Goal: Task Accomplishment & Management: Manage account settings

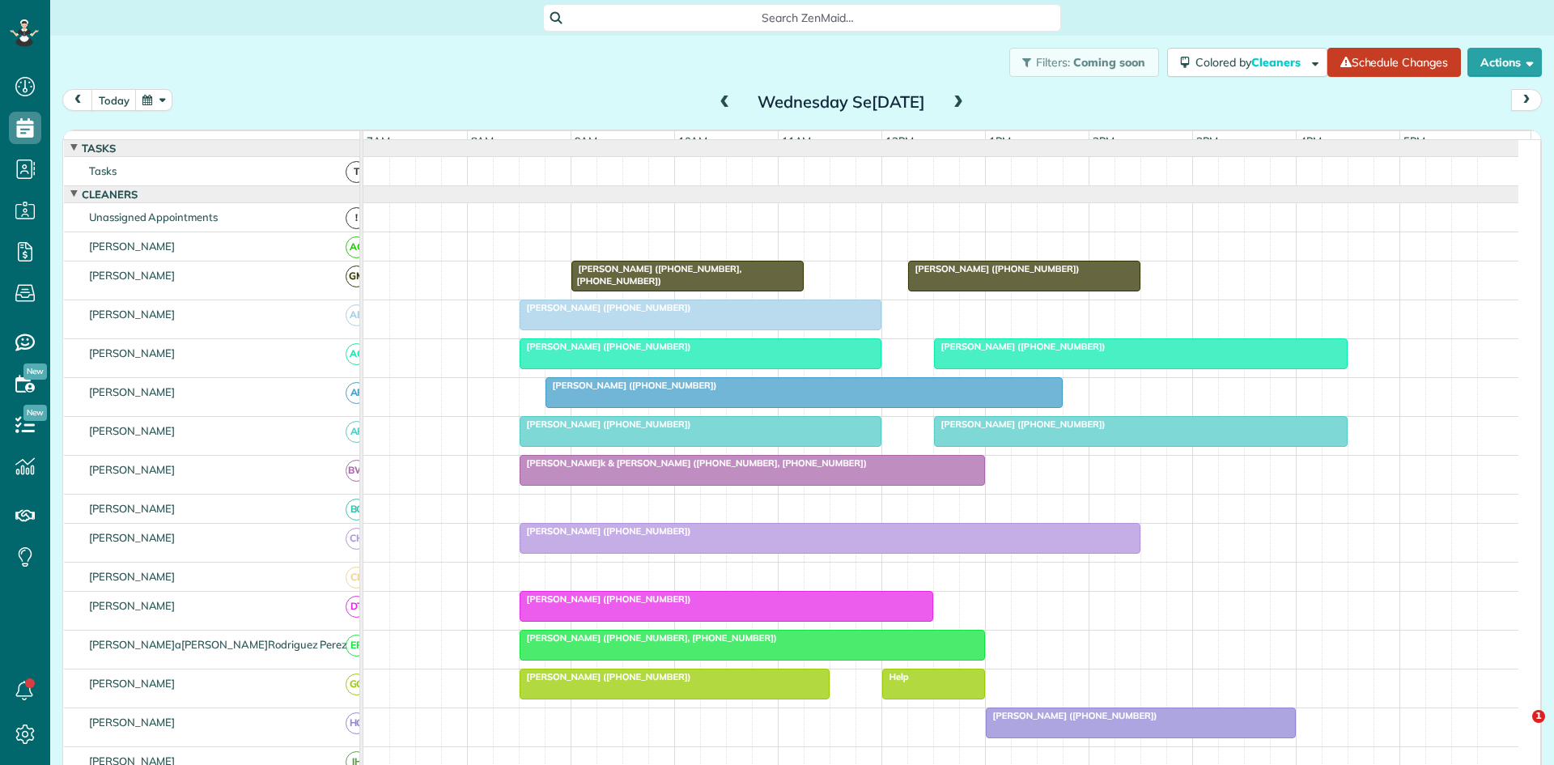
click at [731, 23] on span "Search ZenMaid…" at bounding box center [808, 18] width 492 height 16
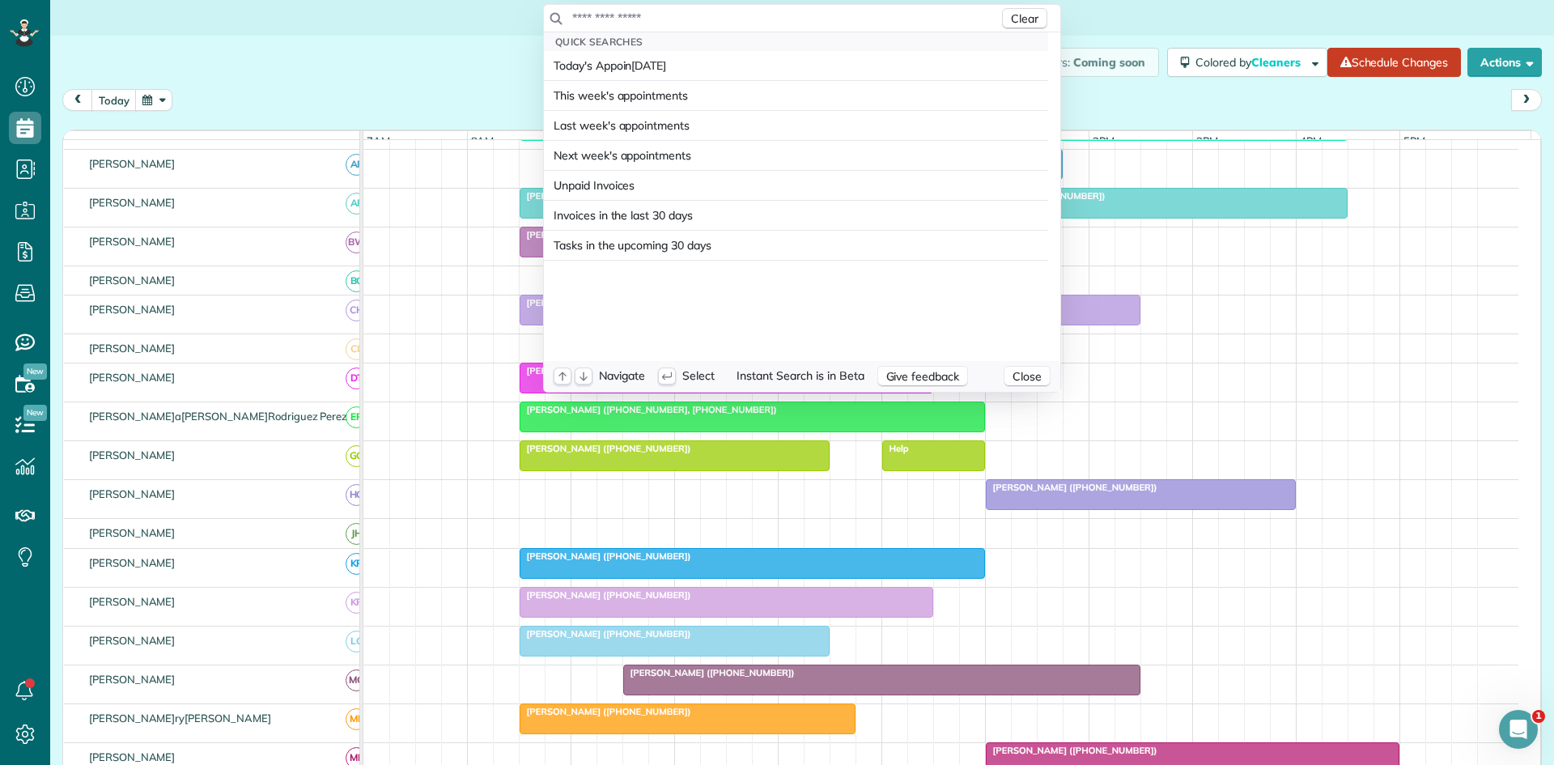
click at [731, 23] on input "text" at bounding box center [784, 18] width 427 height 16
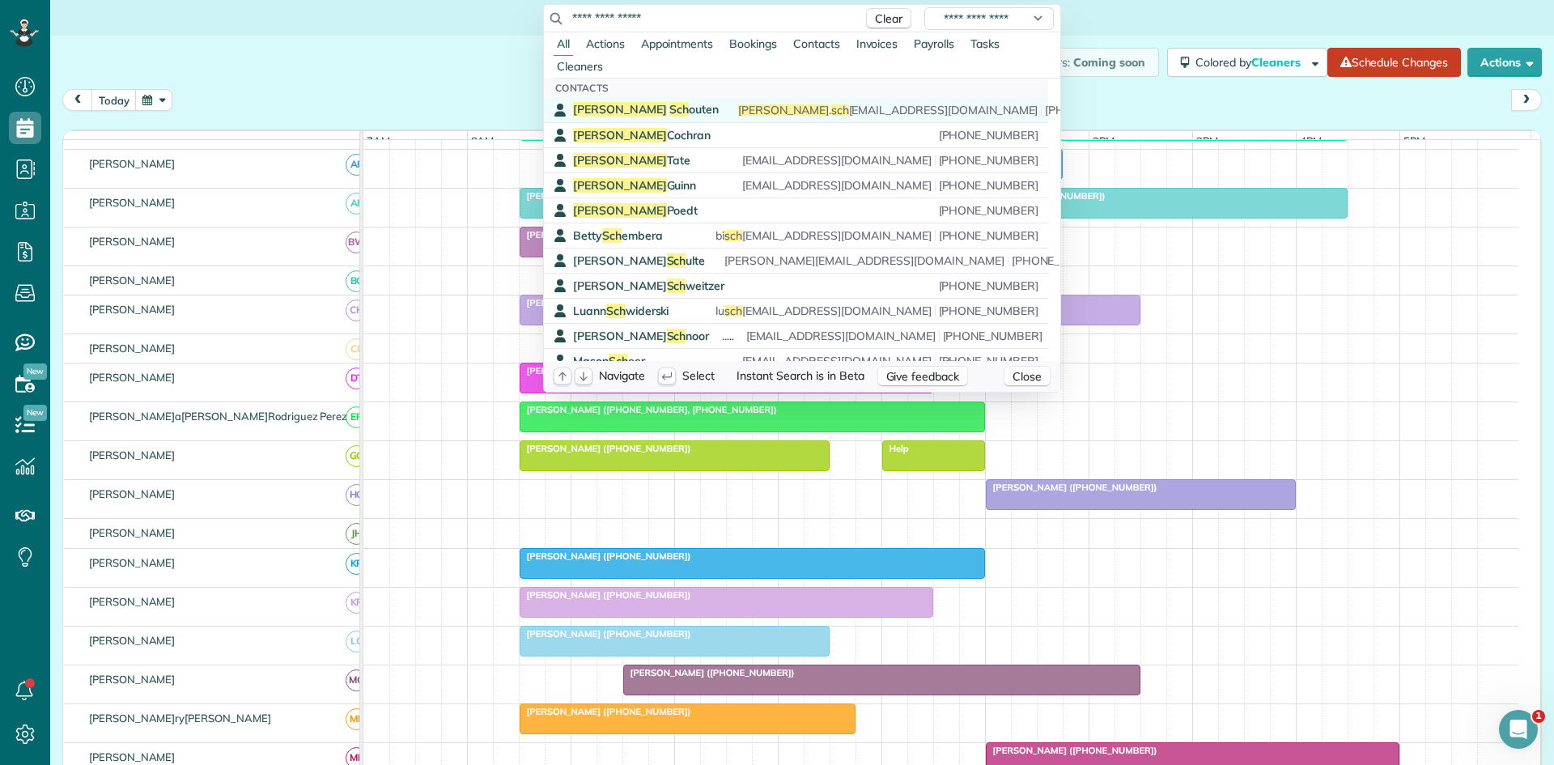
type input "**********"
click at [771, 100] on link "Christopher Sch outen christopher . sch outen@me.com (480) 819-5781" at bounding box center [796, 109] width 504 height 25
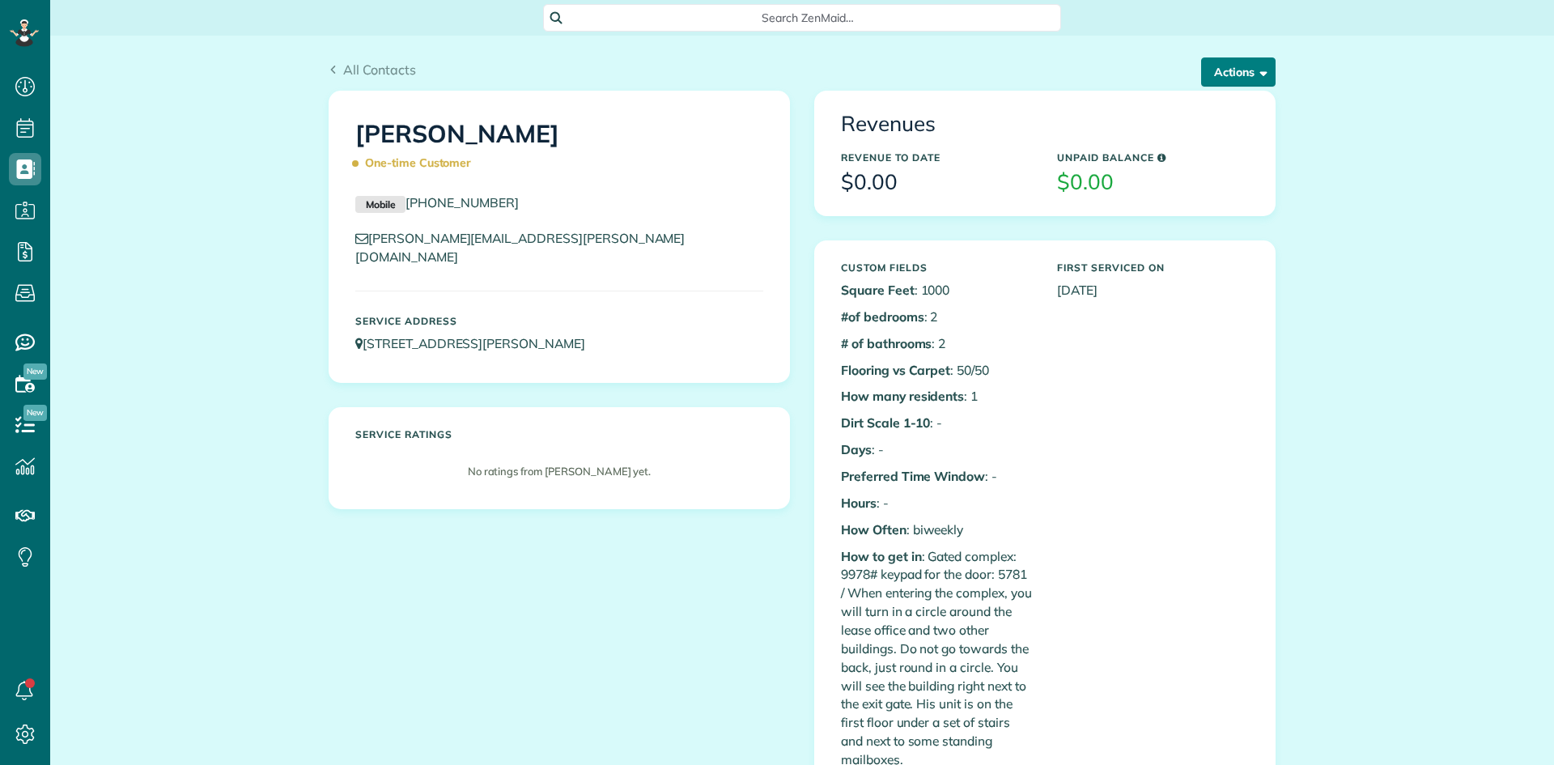
scroll to position [7, 7]
click at [1223, 74] on button "Actions" at bounding box center [1238, 71] width 74 height 29
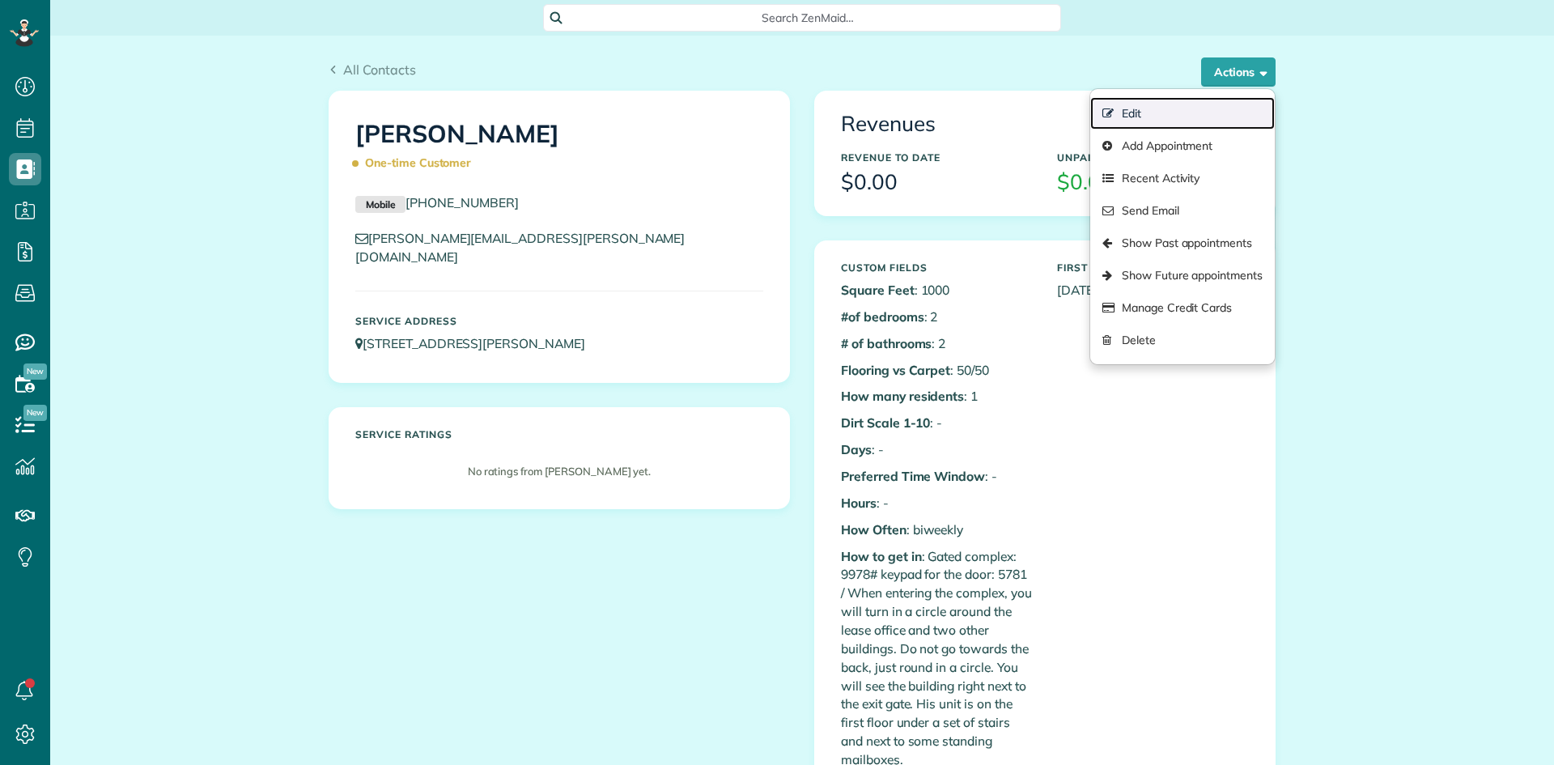
click at [1184, 118] on link "Edit" at bounding box center [1182, 113] width 185 height 32
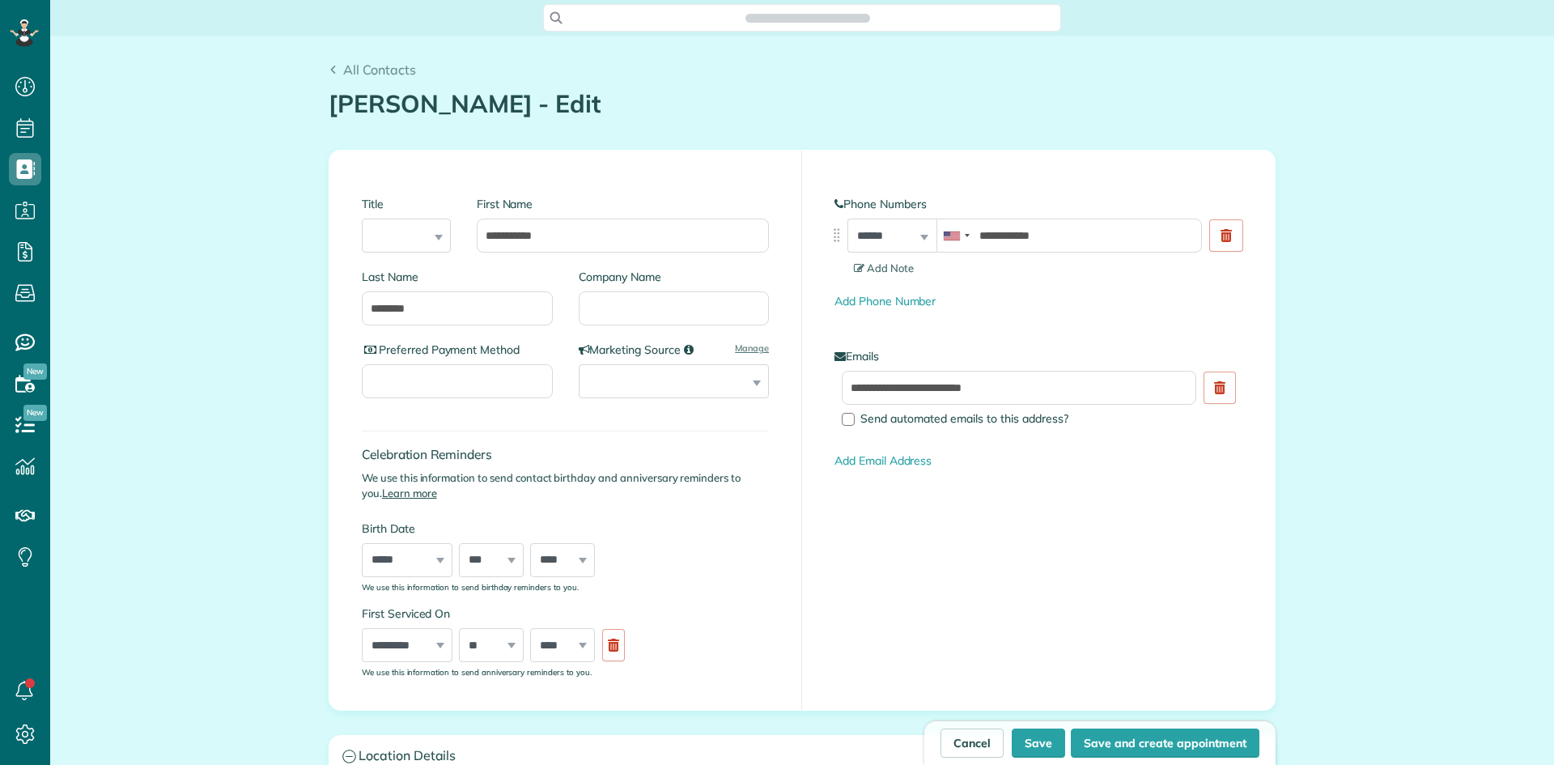
scroll to position [7, 7]
type input "**********"
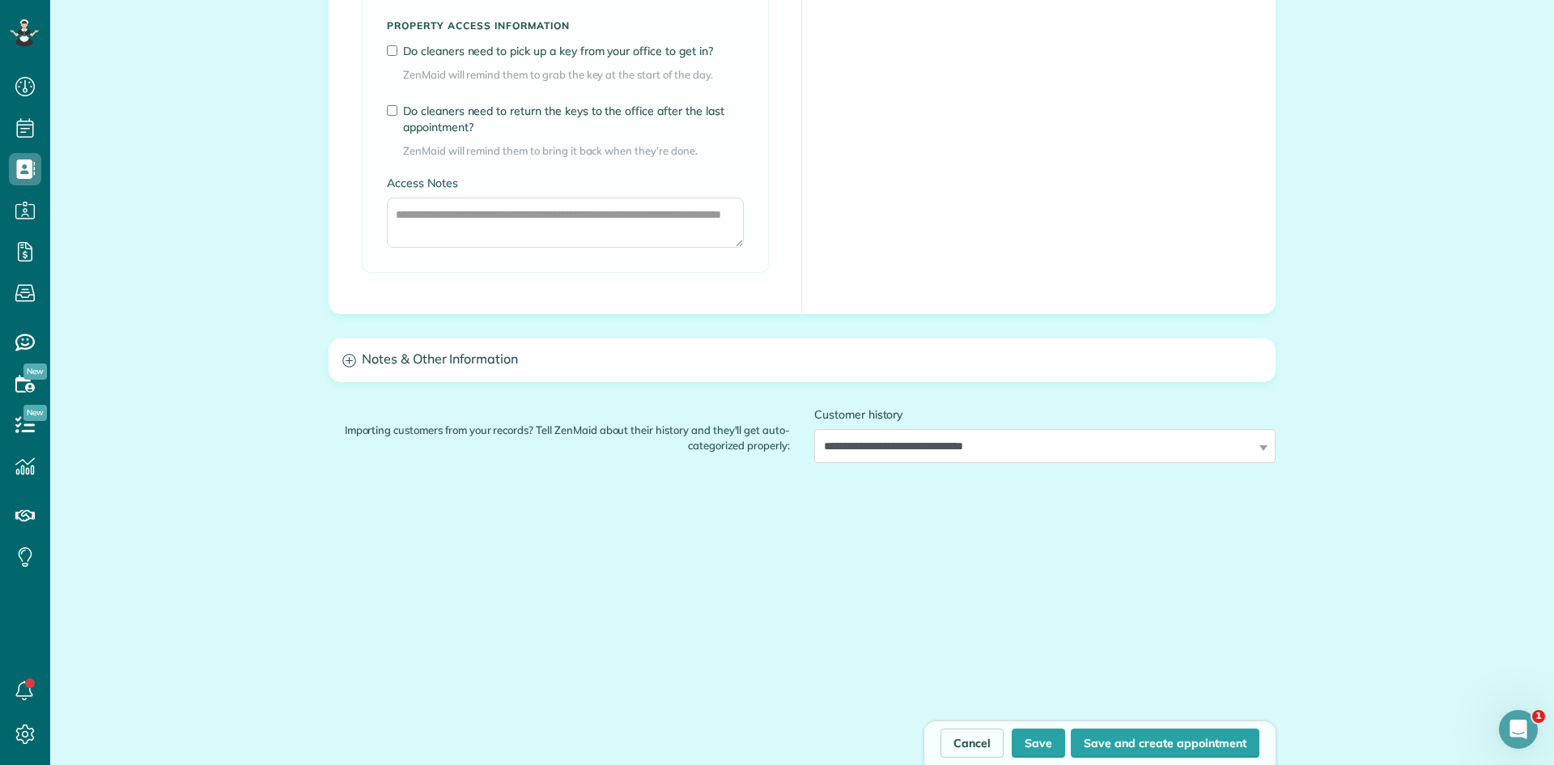
scroll to position [1258, 0]
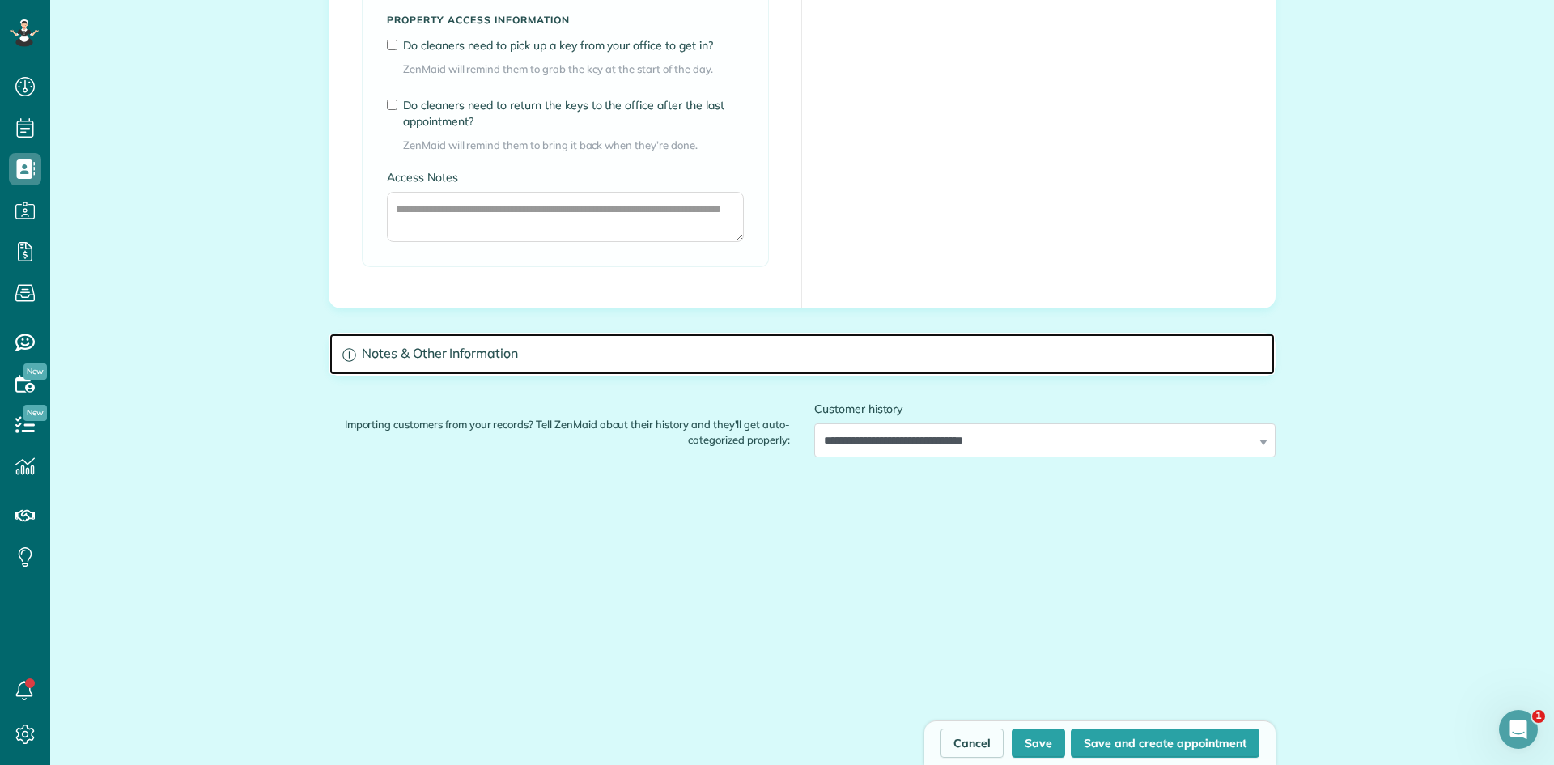
click at [918, 364] on h3 "Notes & Other Information" at bounding box center [801, 353] width 945 height 41
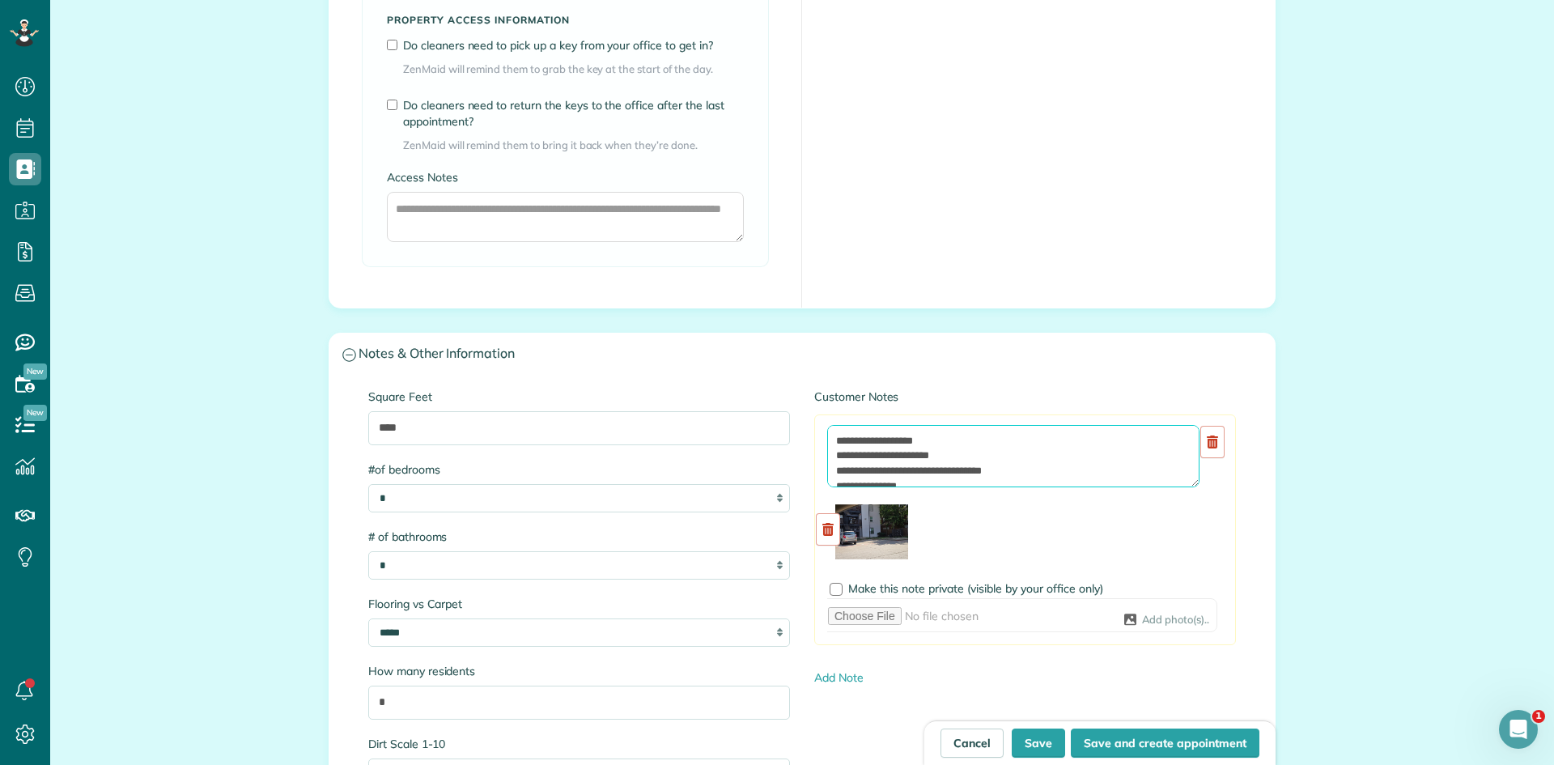
click at [831, 436] on textarea at bounding box center [1013, 456] width 372 height 63
type textarea "**********"
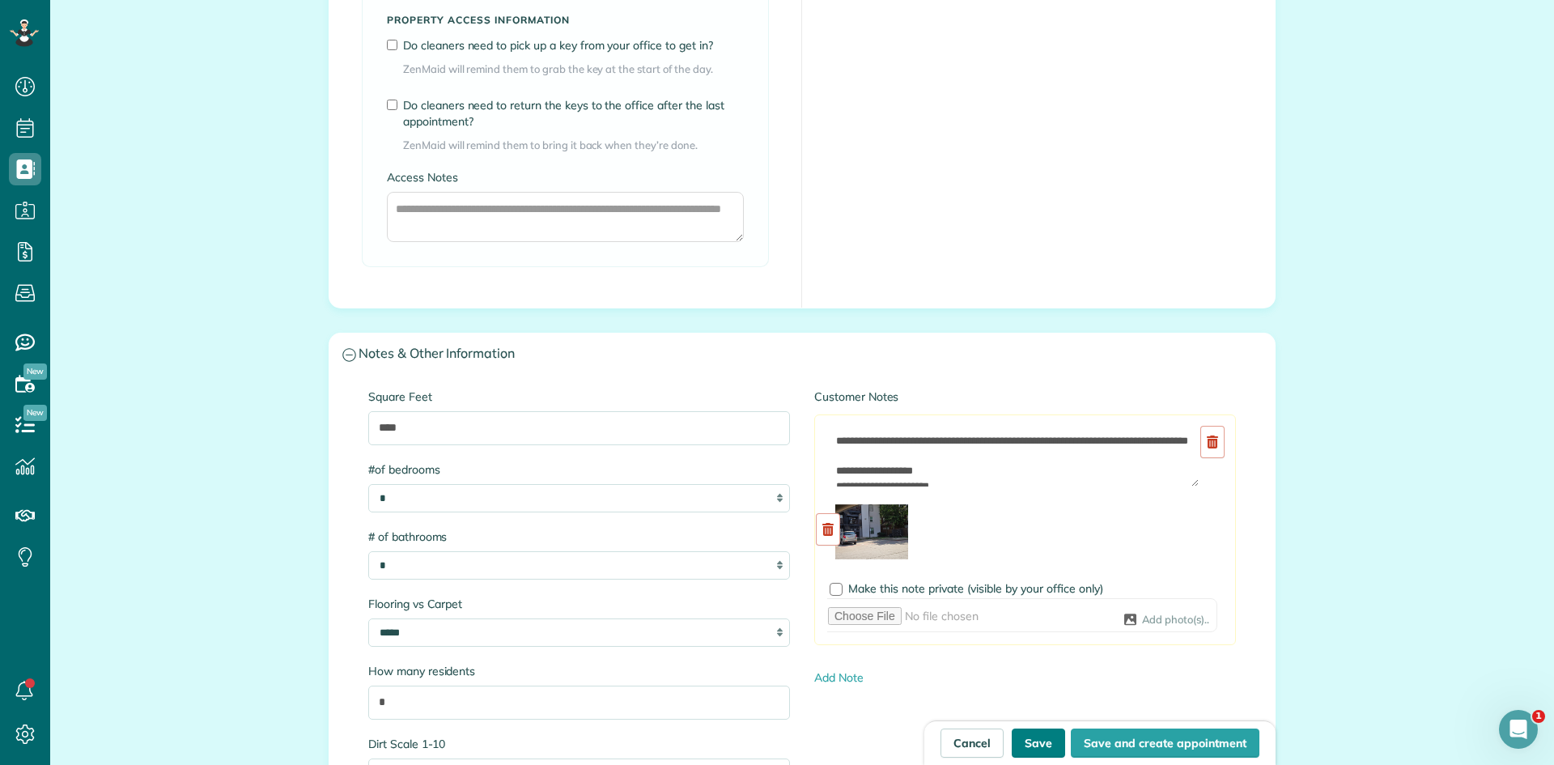
click at [1030, 734] on button "Save" at bounding box center [1038, 742] width 53 height 29
type input "**********"
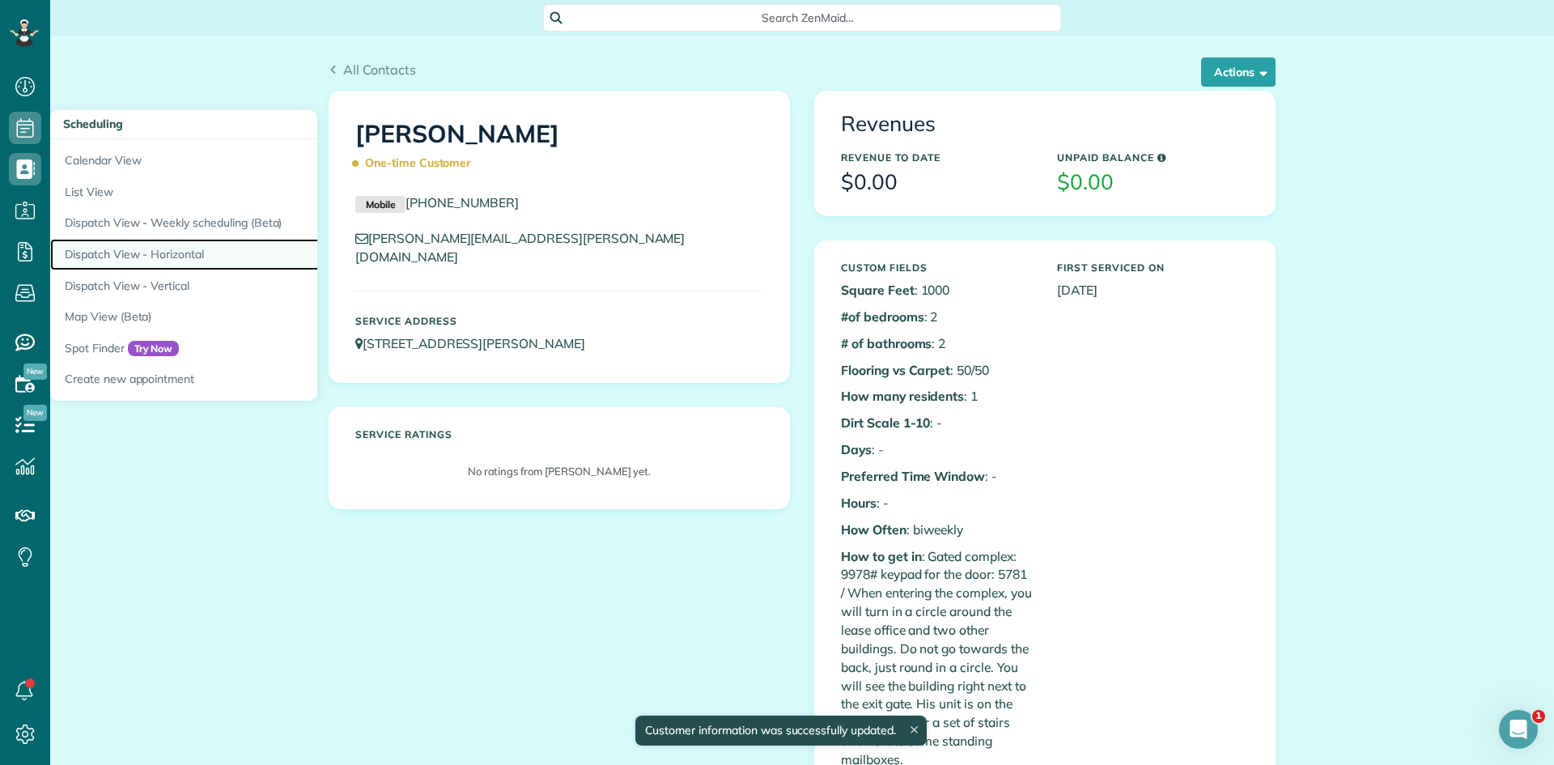
click at [206, 253] on link "Dispatch View - Horizontal" at bounding box center [252, 255] width 405 height 32
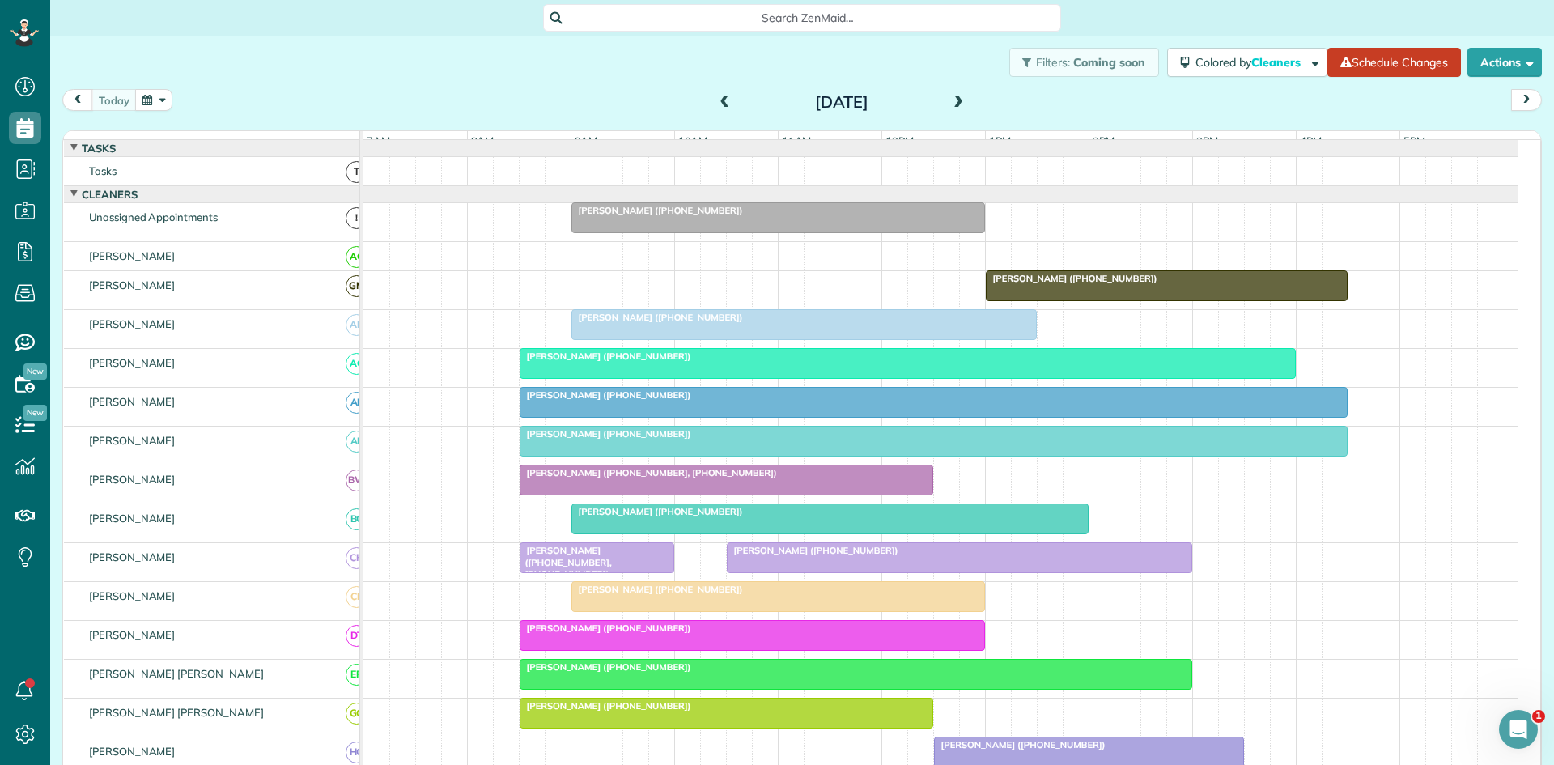
click at [954, 109] on span at bounding box center [958, 103] width 18 height 15
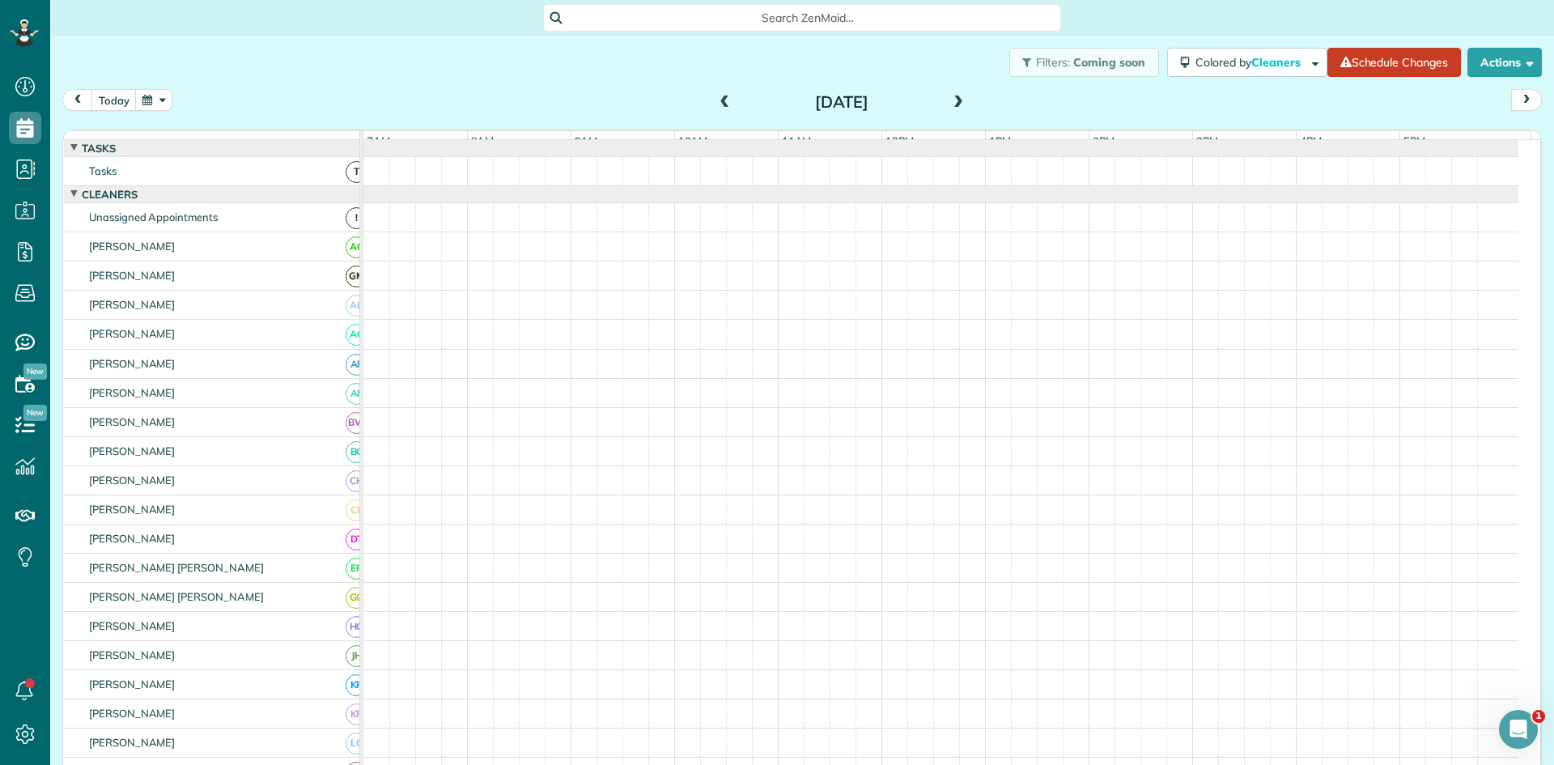
click at [954, 109] on span at bounding box center [958, 103] width 18 height 15
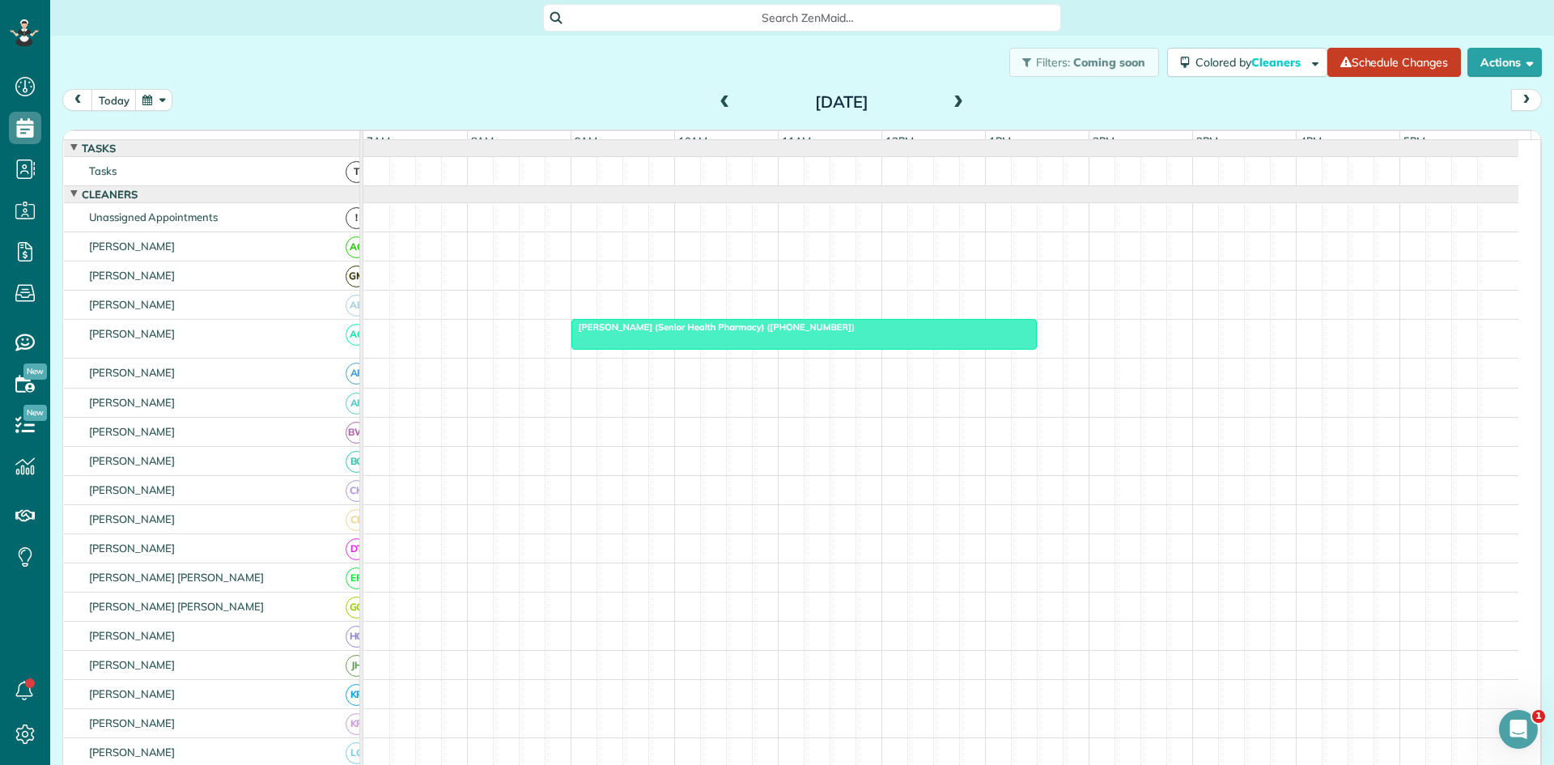
click at [954, 112] on span at bounding box center [958, 103] width 18 height 24
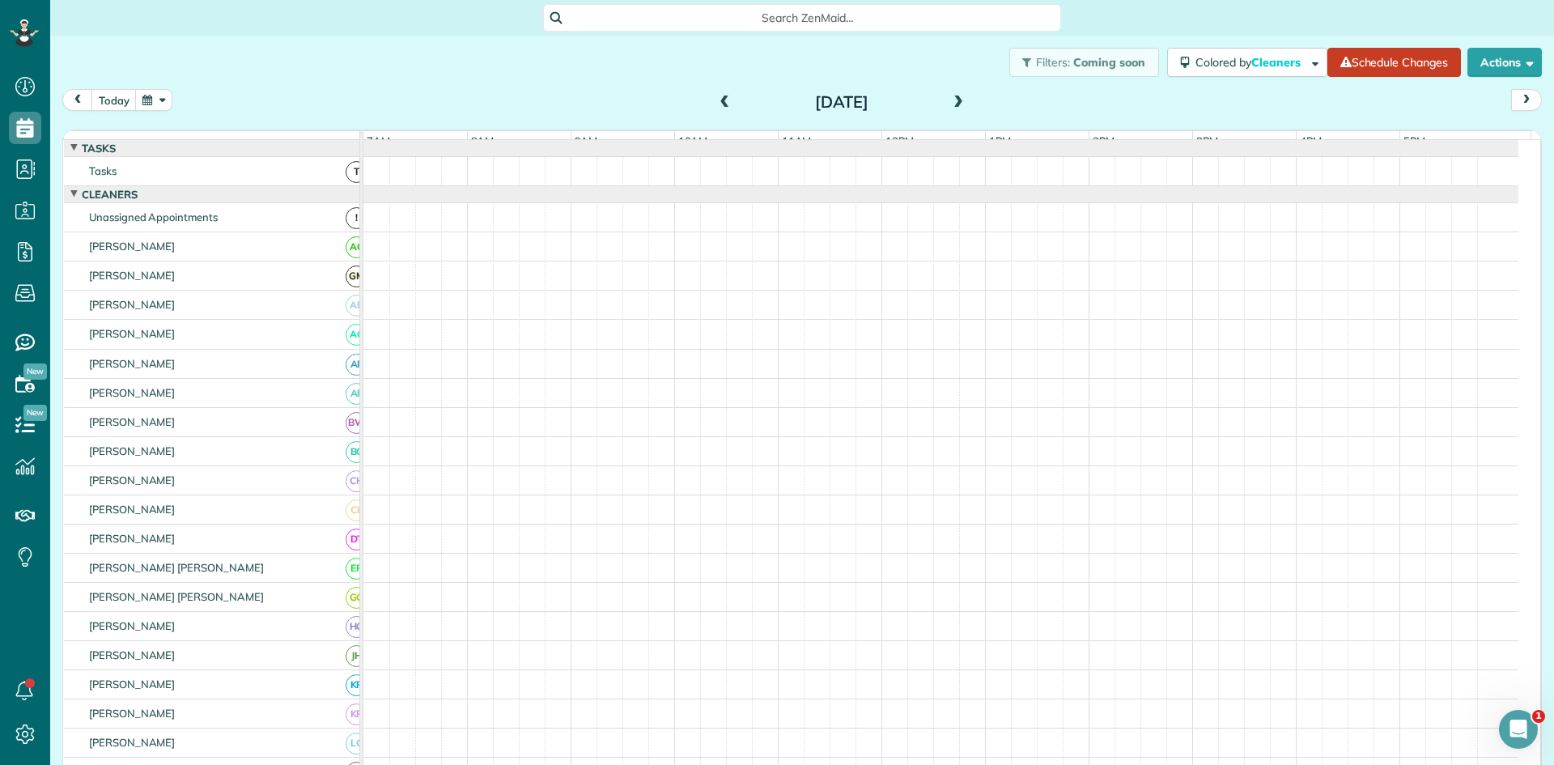
click at [954, 112] on span at bounding box center [958, 103] width 18 height 24
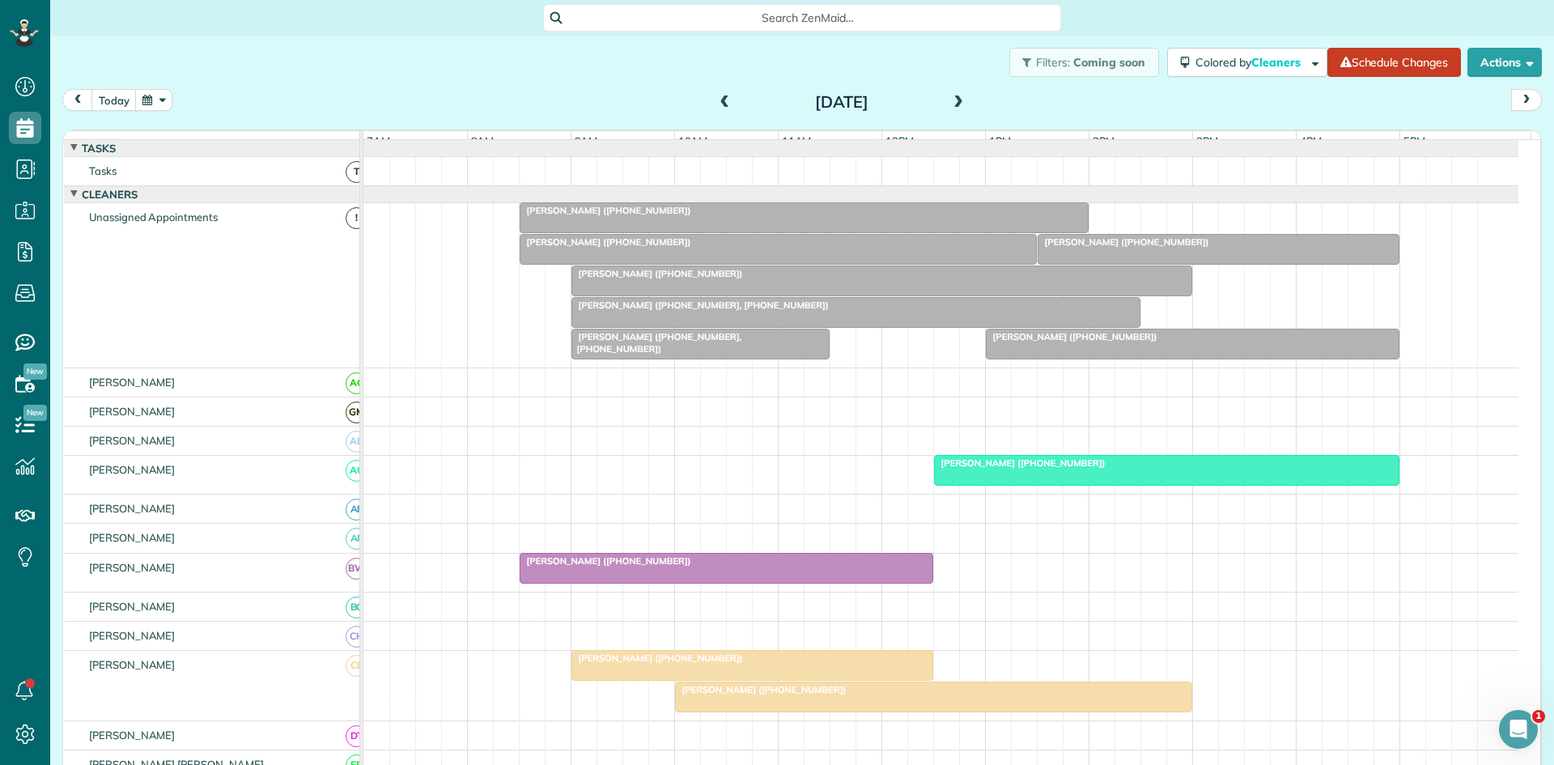
click at [954, 112] on span at bounding box center [958, 103] width 18 height 24
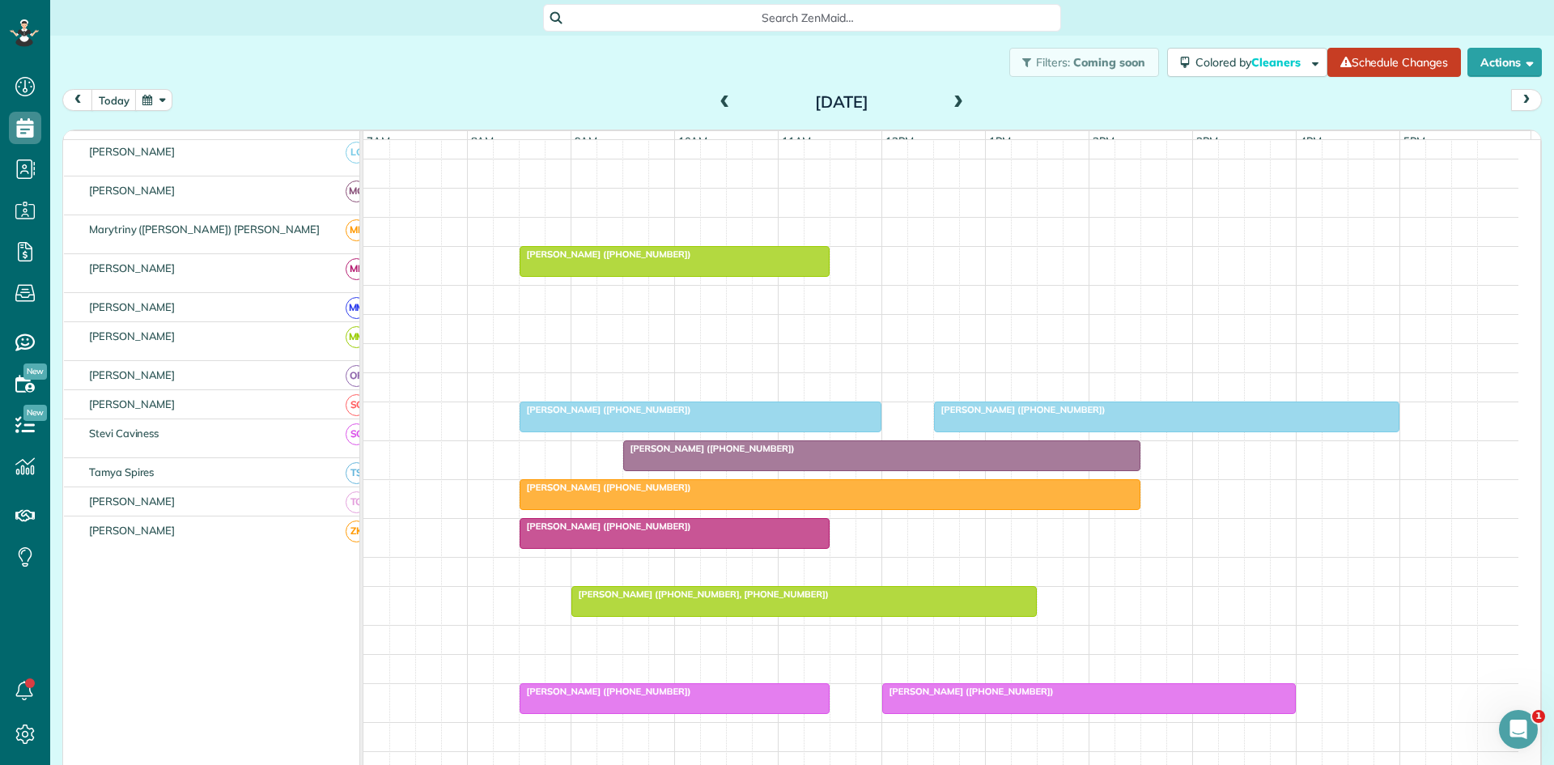
scroll to position [540, 0]
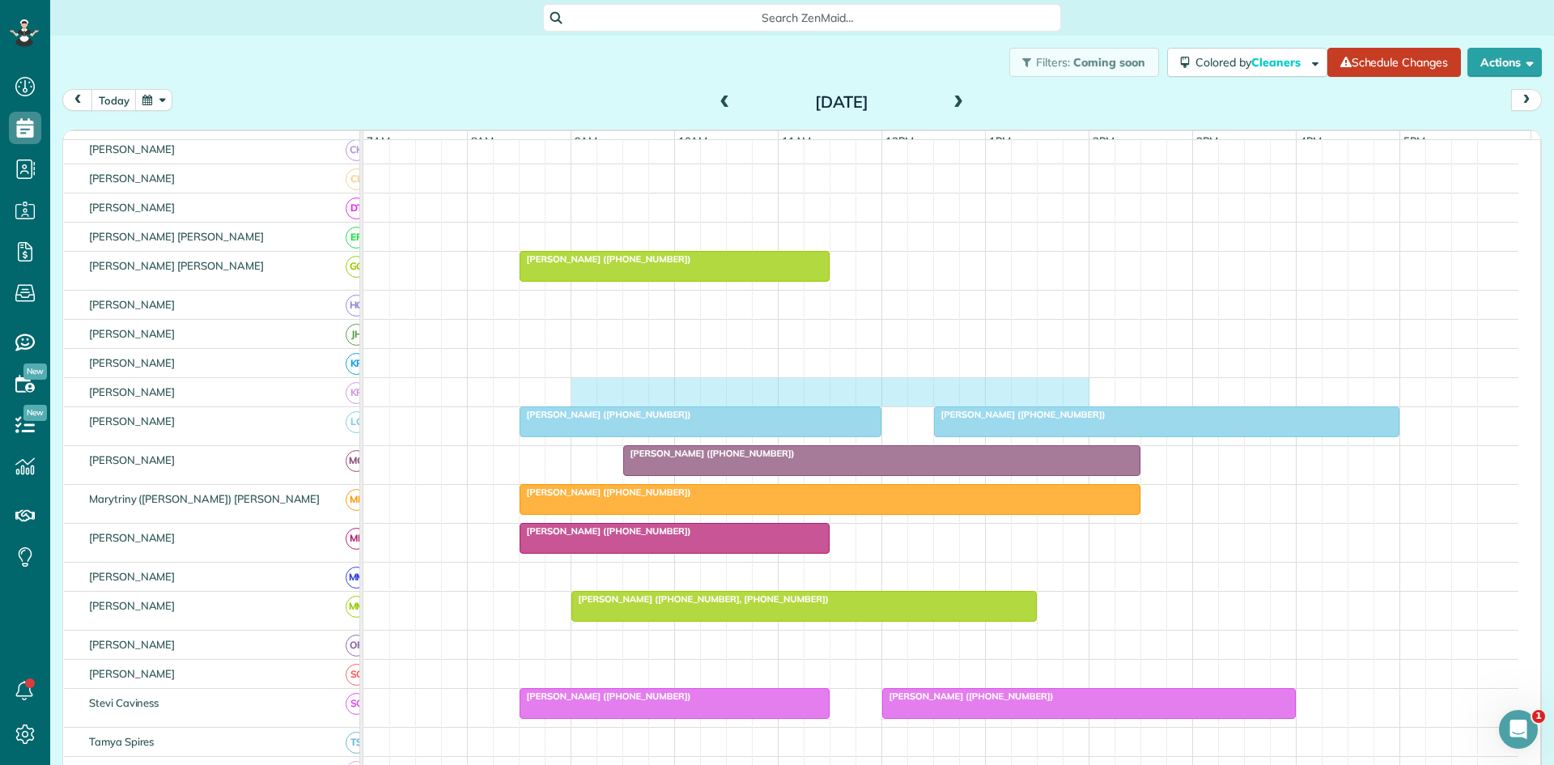
drag, startPoint x: 580, startPoint y: 401, endPoint x: 1065, endPoint y: 397, distance: 485.7
click at [1065, 397] on div at bounding box center [940, 392] width 1155 height 28
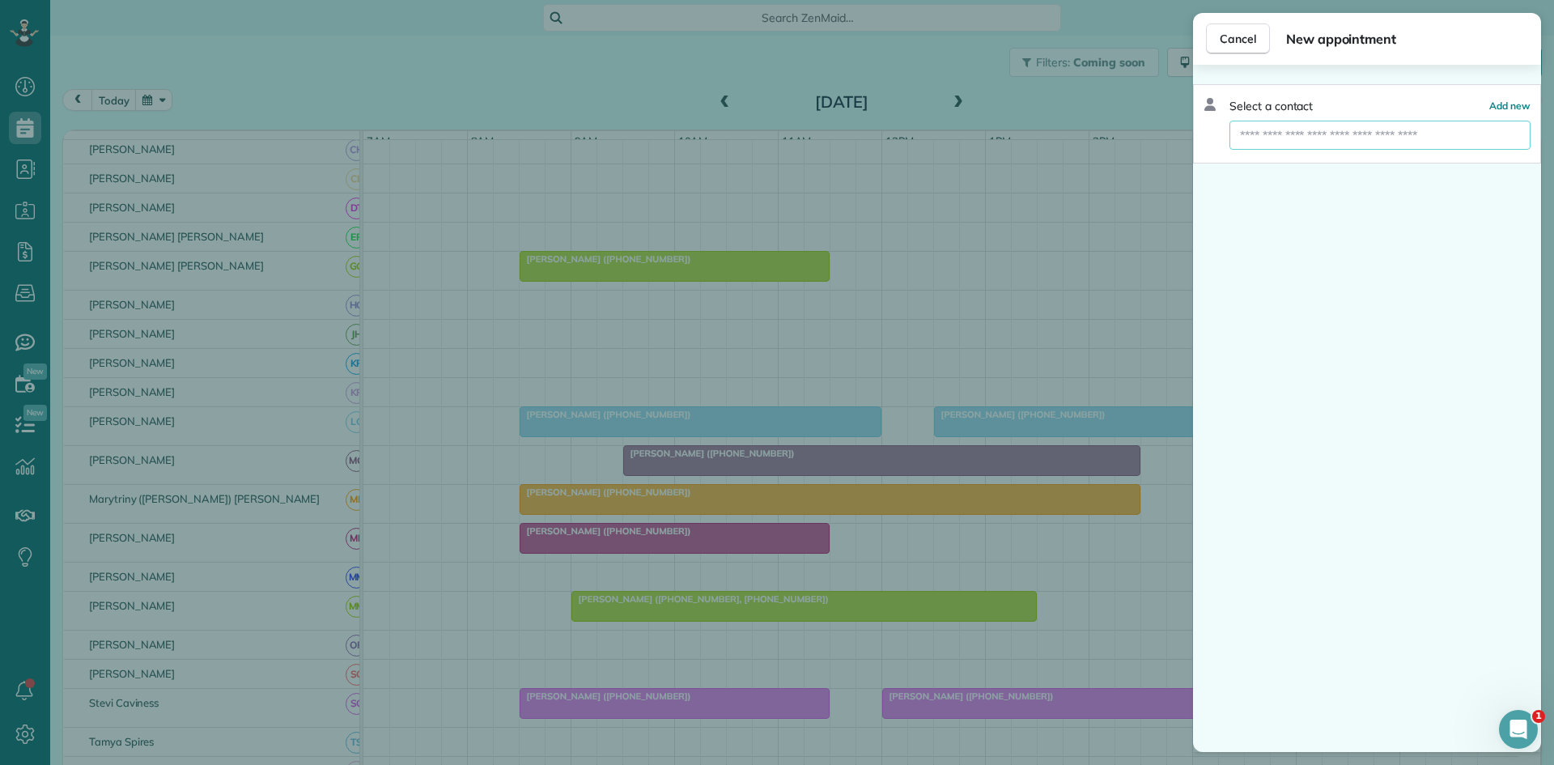
click at [1323, 146] on input "text" at bounding box center [1380, 135] width 301 height 29
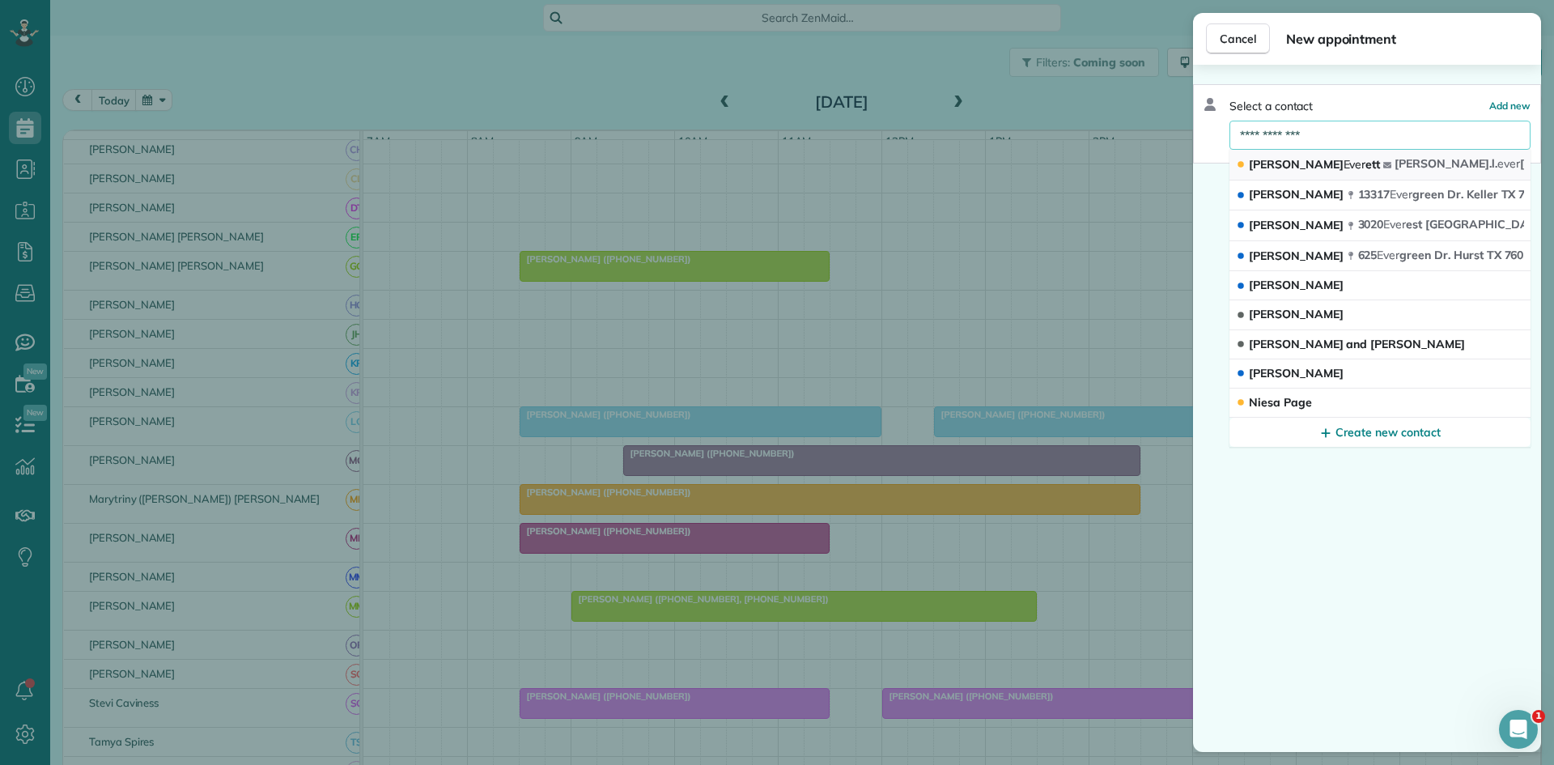
type input "**********"
click at [1313, 172] on span "Clayton Ever ett" at bounding box center [1314, 164] width 131 height 15
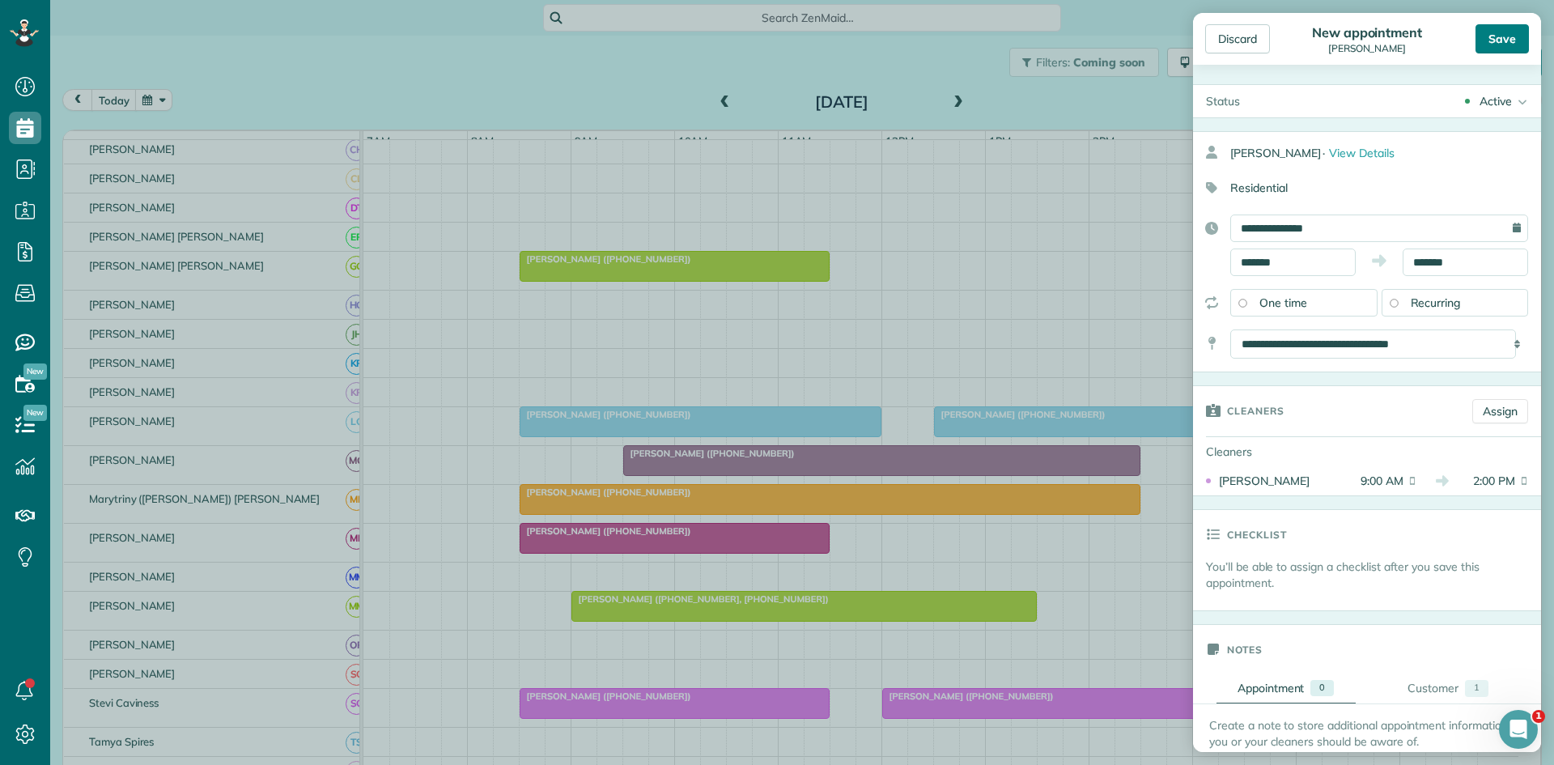
click at [1495, 45] on div "Save" at bounding box center [1502, 38] width 53 height 29
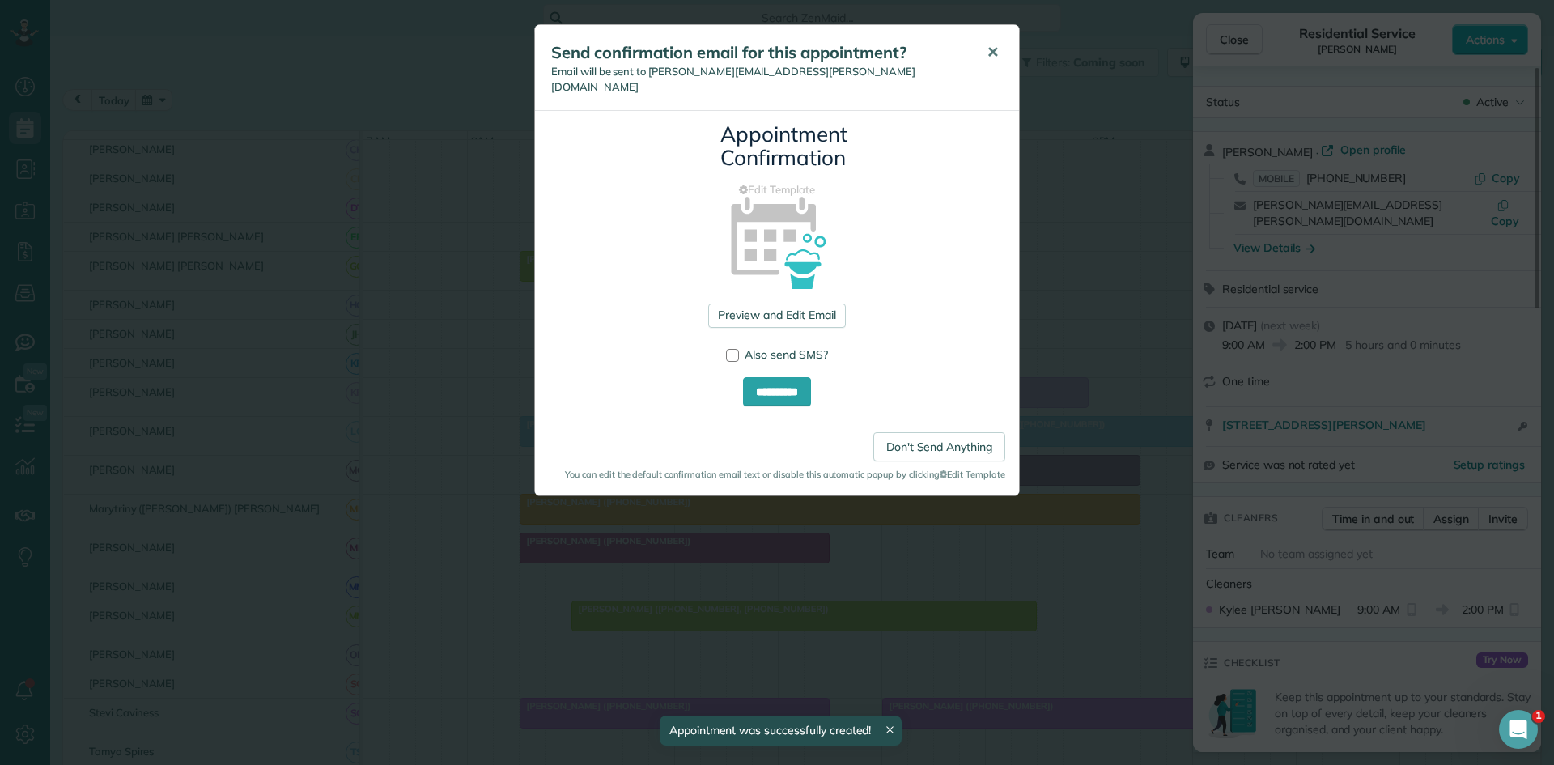
click at [998, 62] on button "✕" at bounding box center [993, 52] width 36 height 39
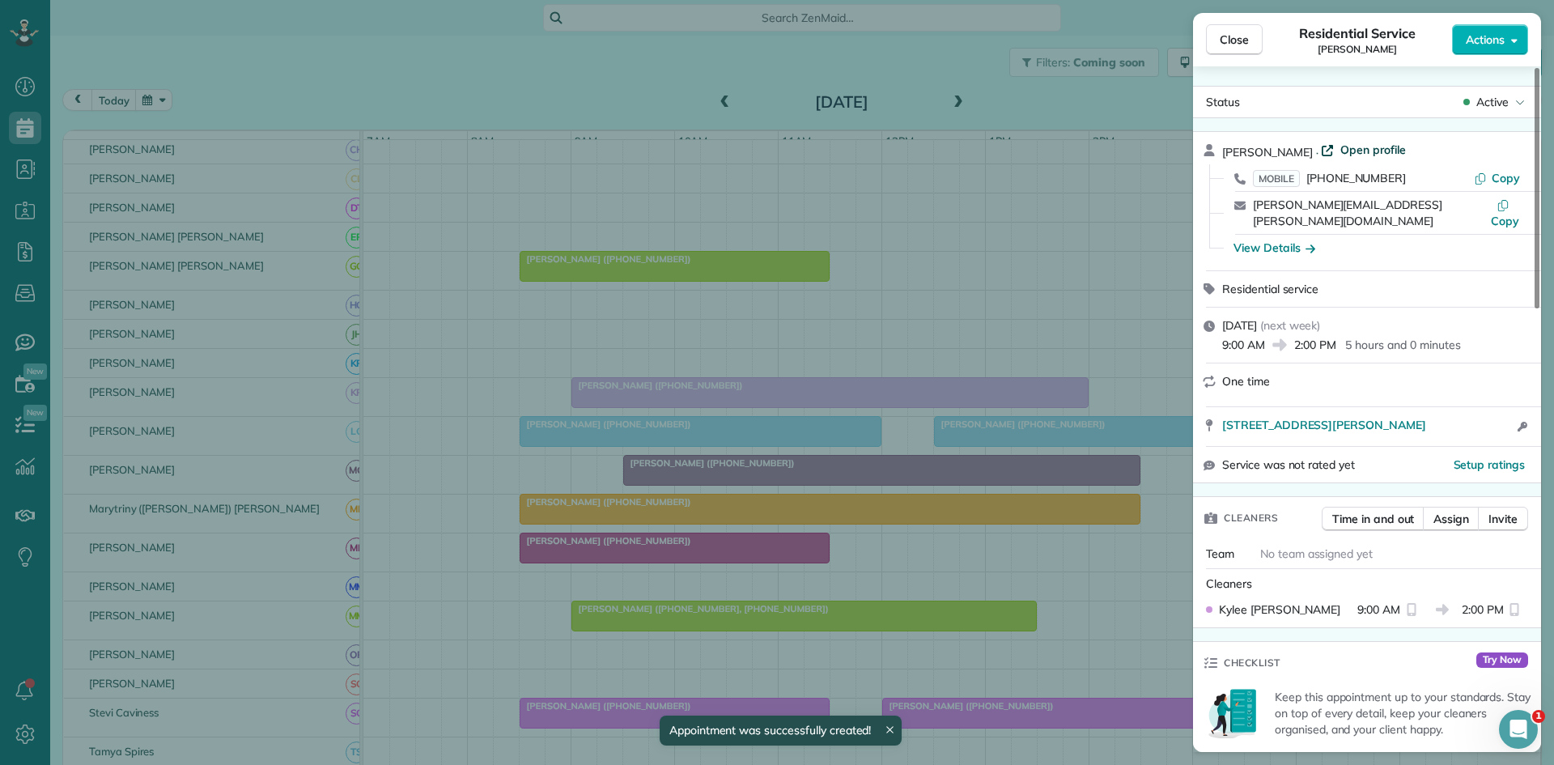
click at [1378, 143] on span "Open profile" at bounding box center [1373, 150] width 66 height 16
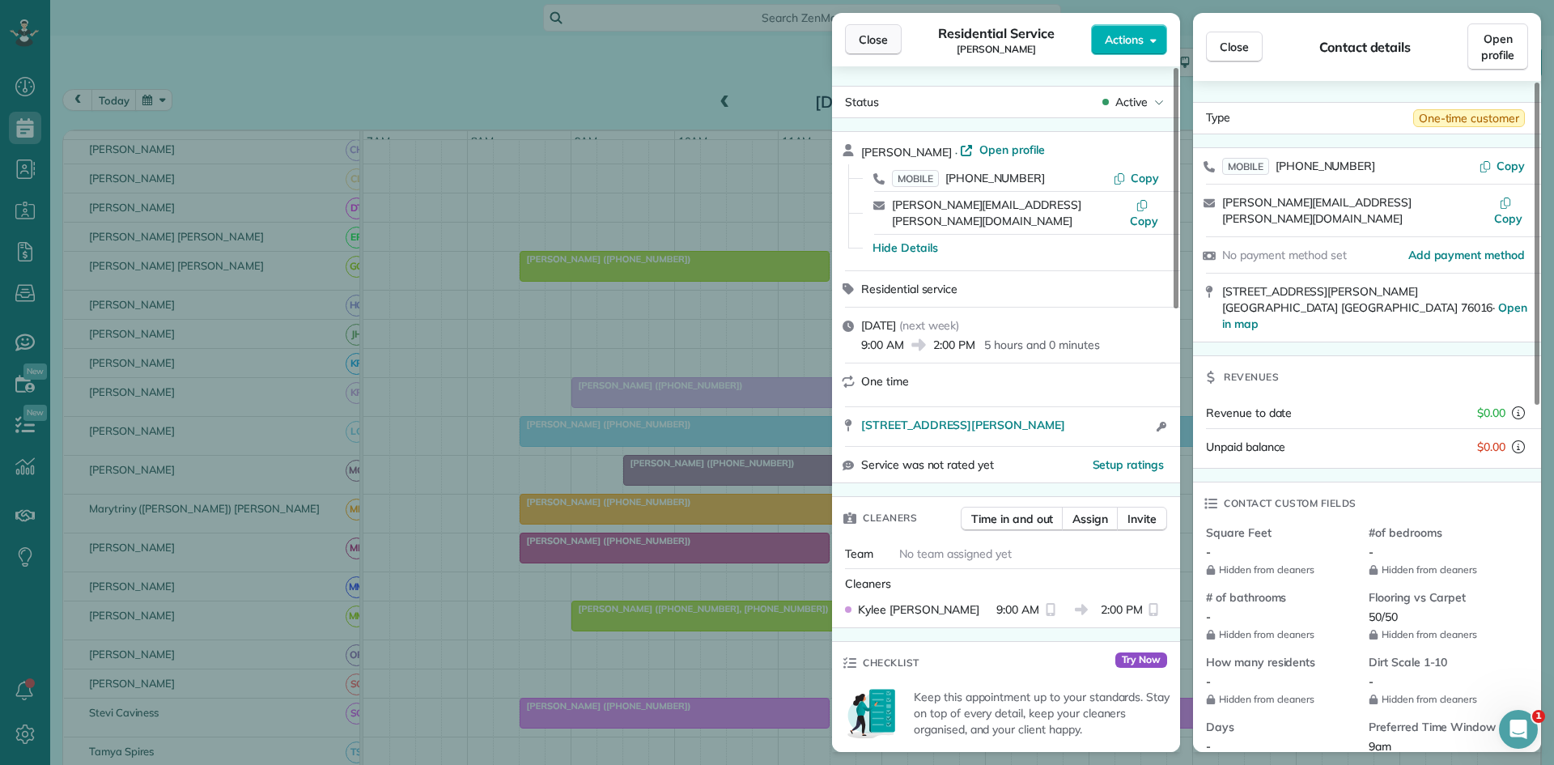
click at [868, 36] on span "Close" at bounding box center [873, 40] width 29 height 16
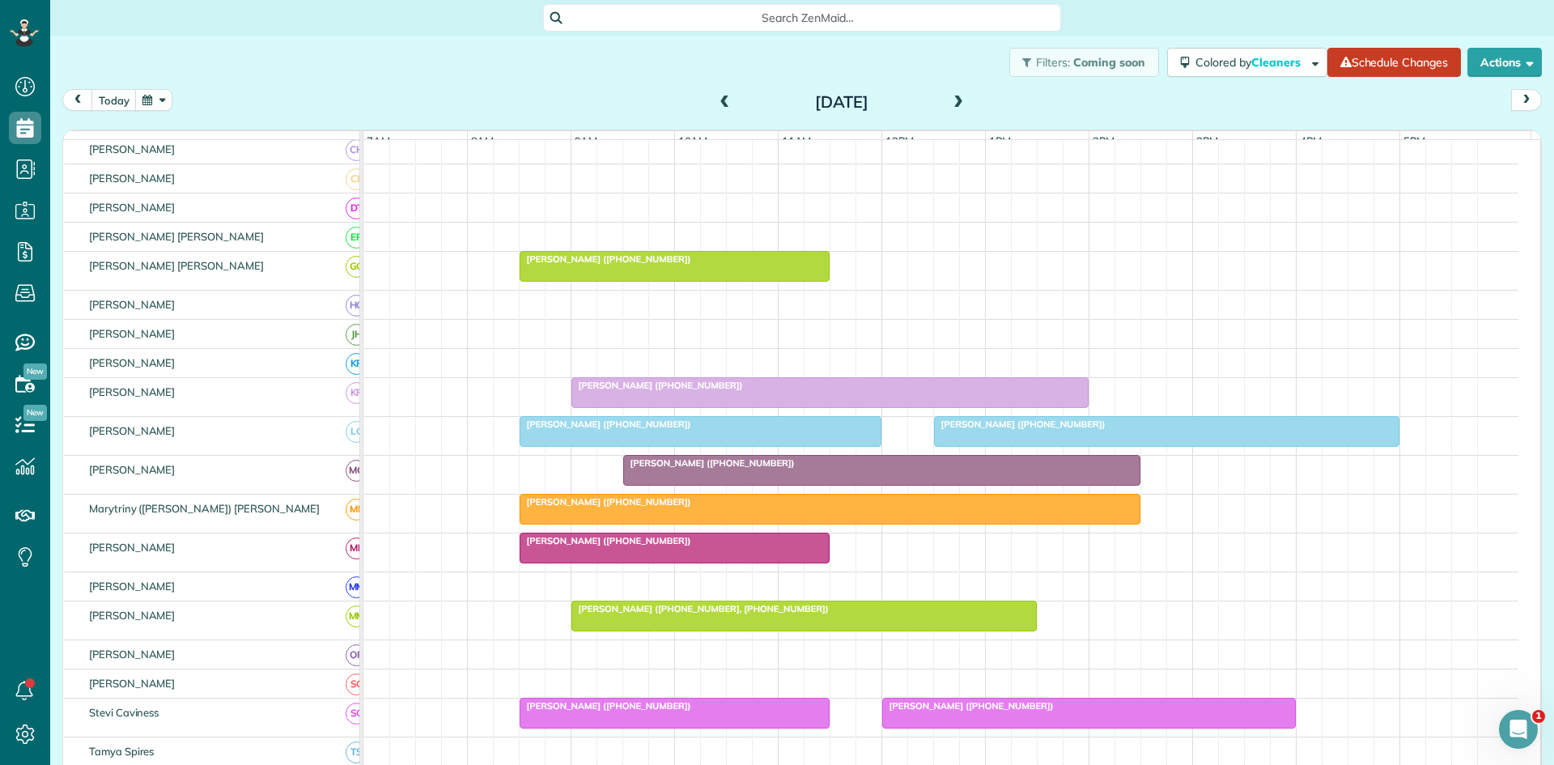
click at [782, 406] on link "Clayton Everett (+18174129477)" at bounding box center [829, 392] width 517 height 31
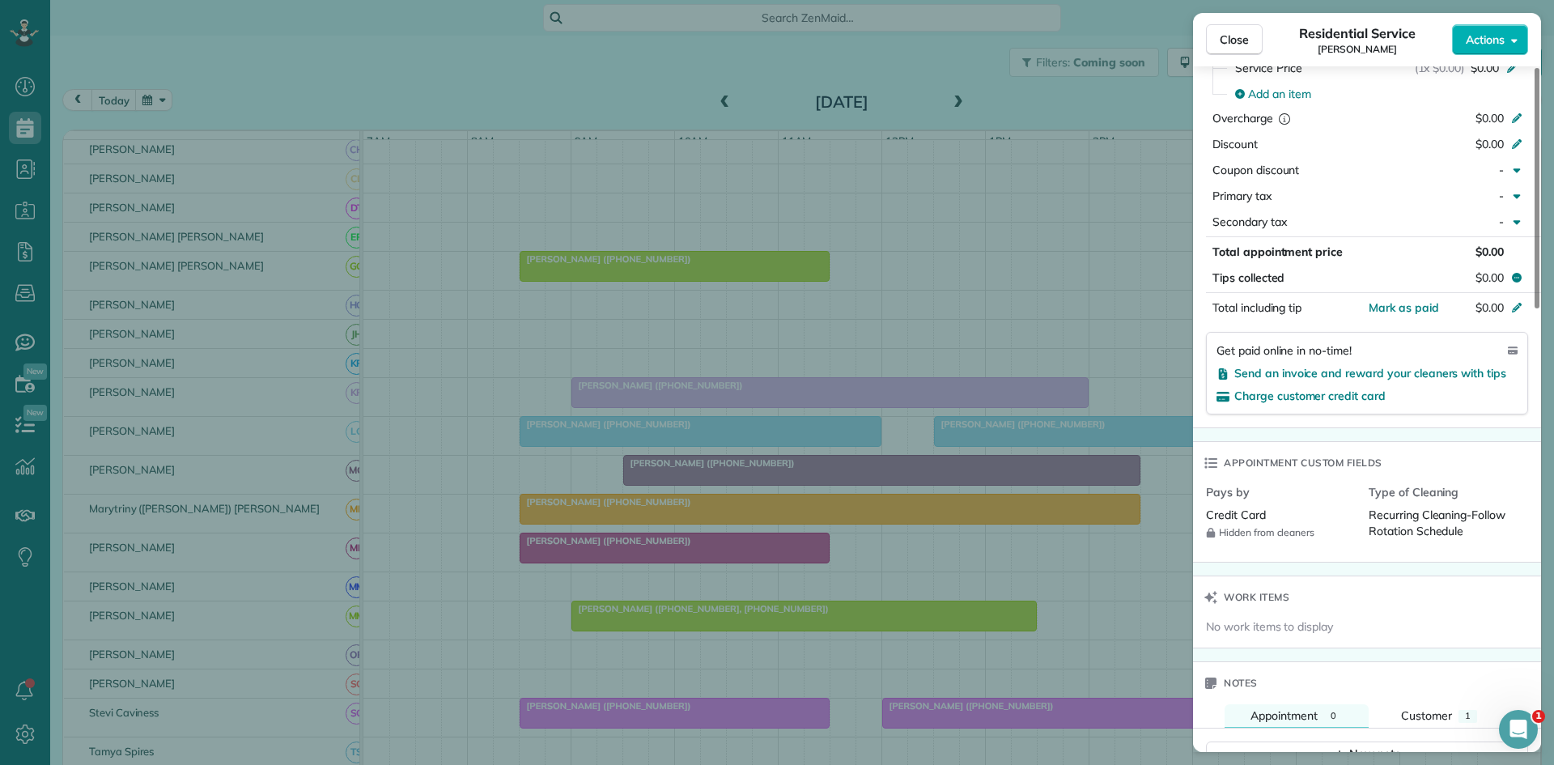
scroll to position [1087, 0]
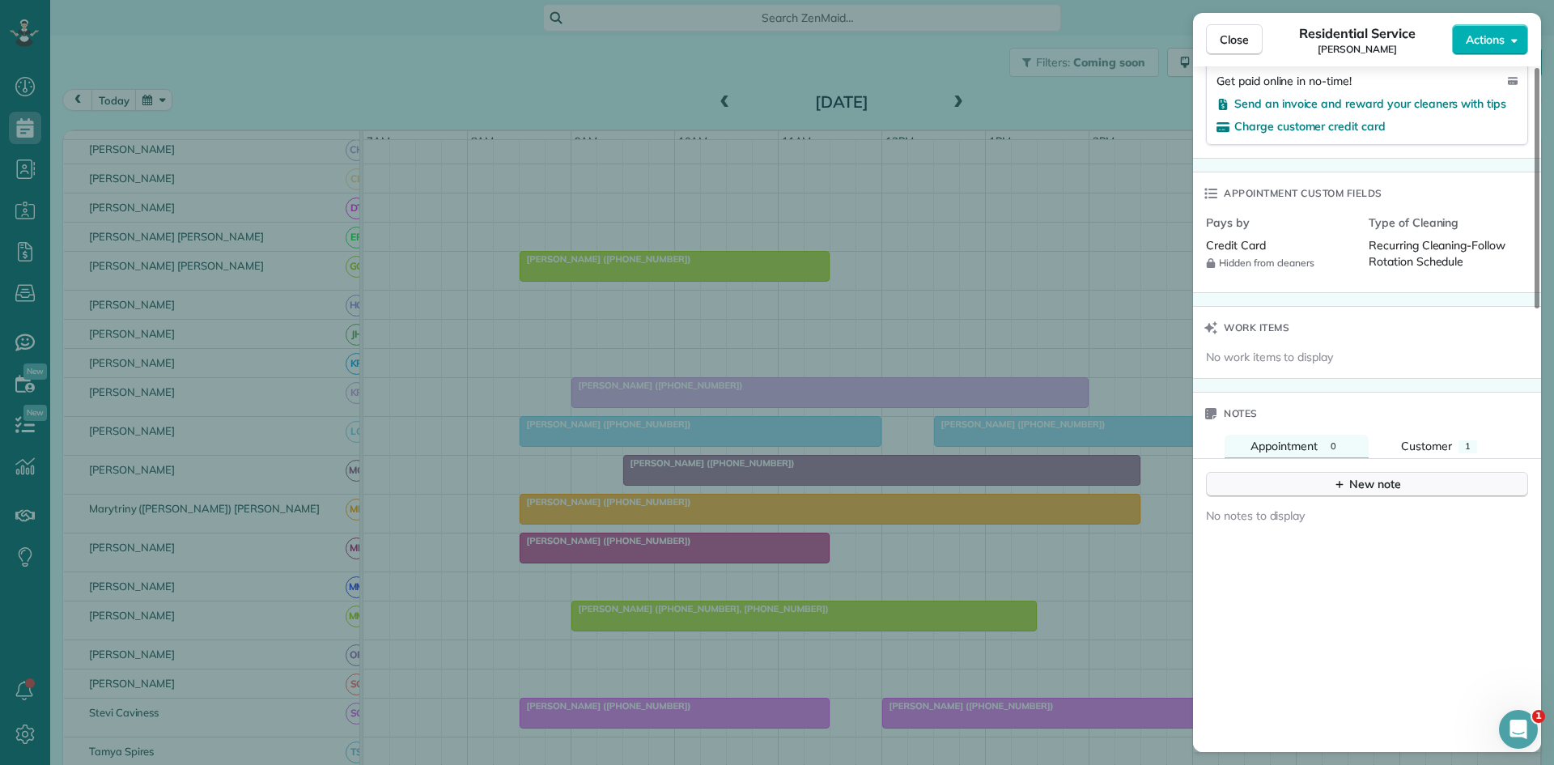
click at [1337, 478] on icon "button" at bounding box center [1339, 484] width 13 height 13
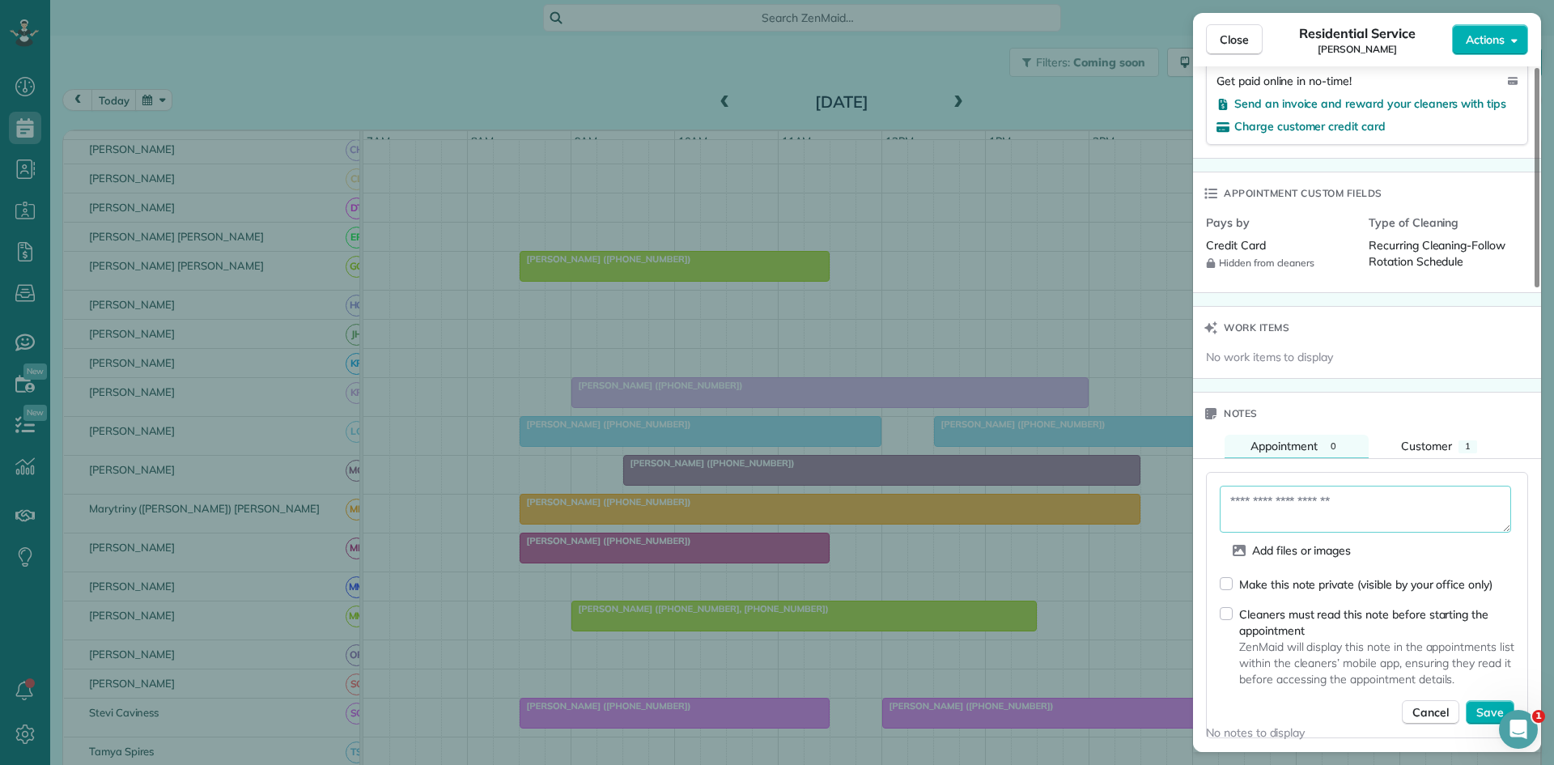
click at [1309, 486] on textarea at bounding box center [1365, 509] width 291 height 47
type textarea "**********"
click at [1493, 704] on span "Save" at bounding box center [1490, 712] width 28 height 16
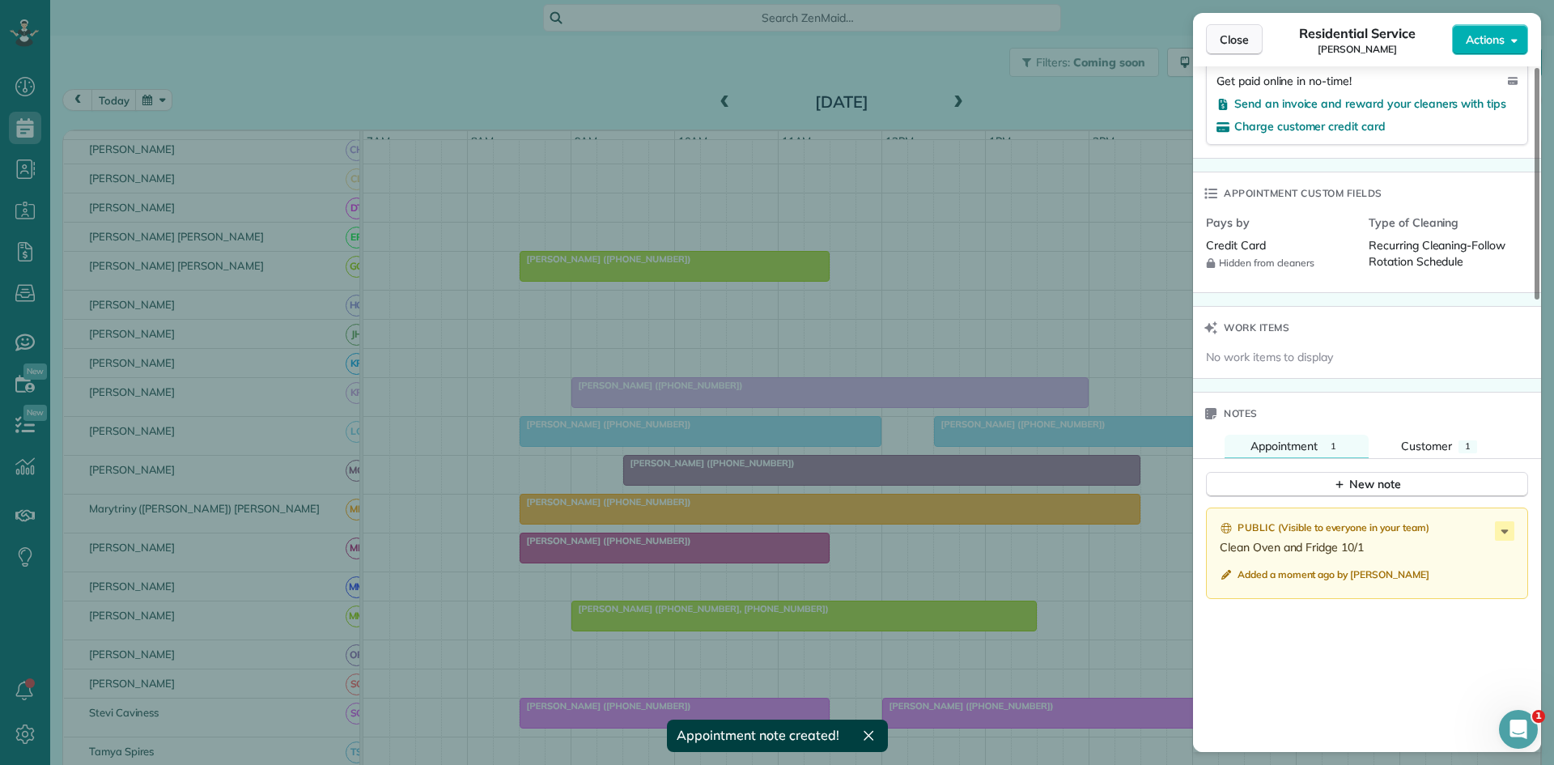
click at [1236, 46] on span "Close" at bounding box center [1234, 40] width 29 height 16
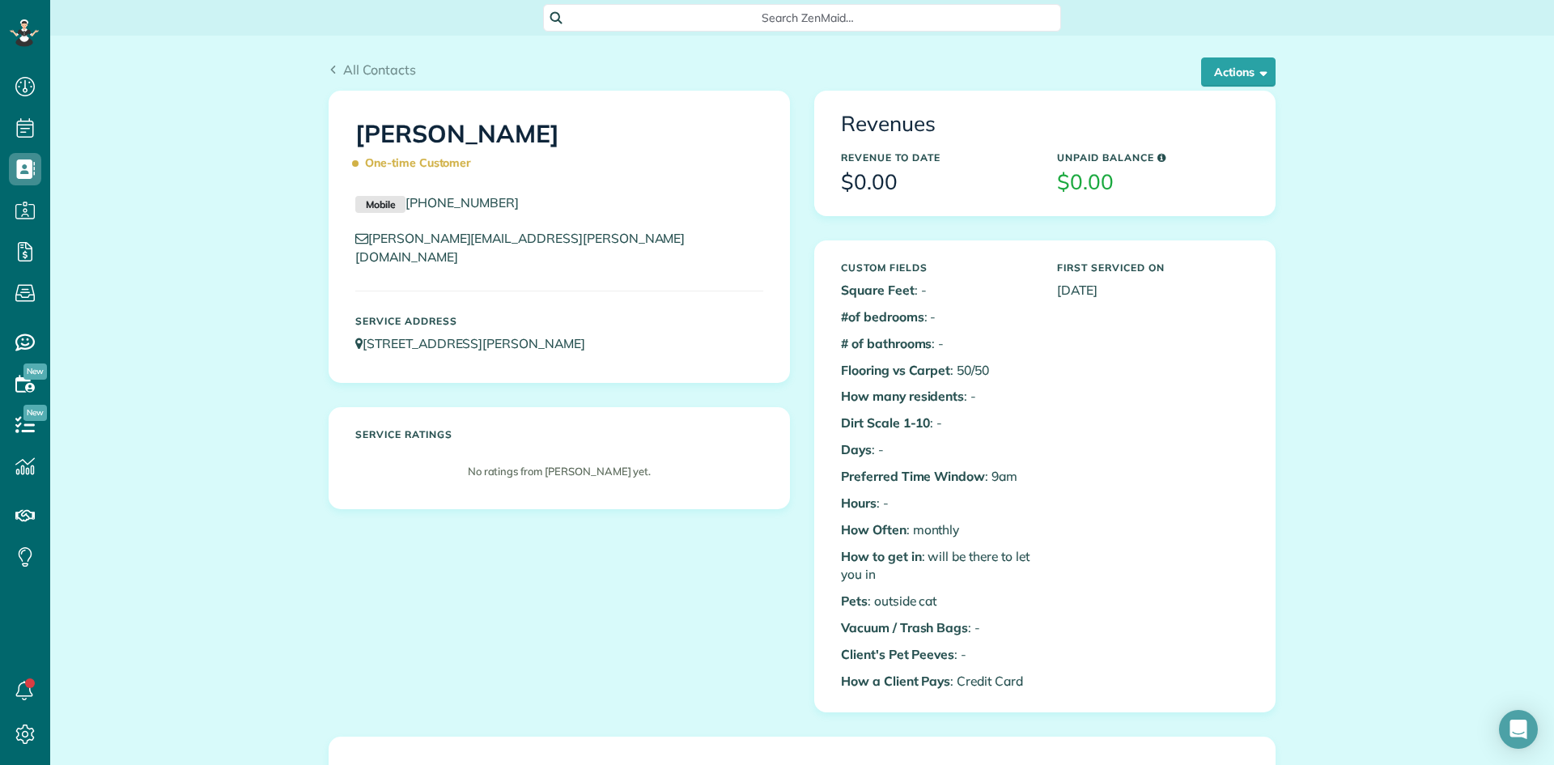
click at [1234, 91] on div "All Contacts Actions Edit Add Appointment Recent Activity Send Email Show Past …" at bounding box center [801, 750] width 971 height 1429
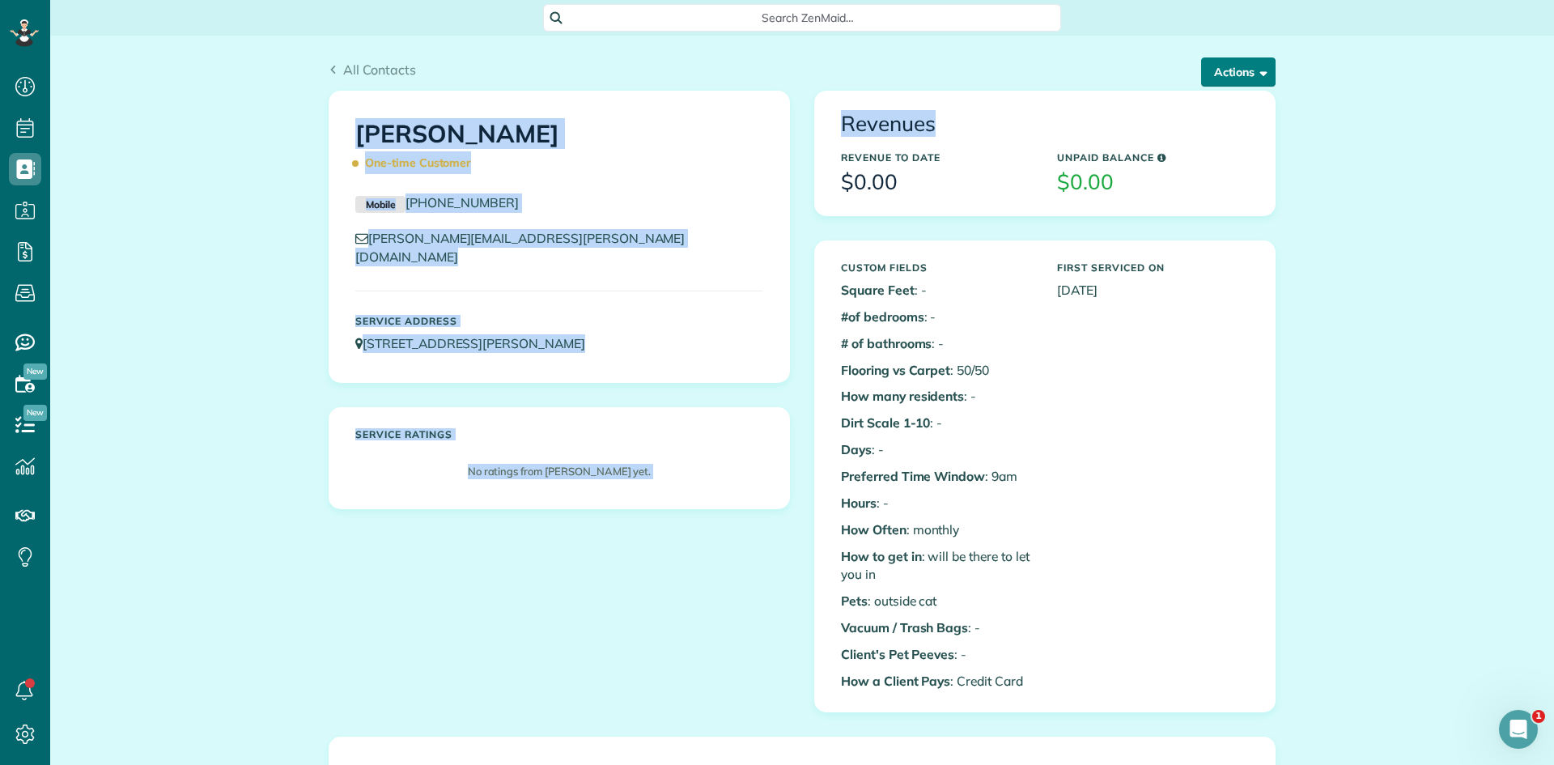
click at [1234, 77] on button "Actions" at bounding box center [1238, 71] width 74 height 29
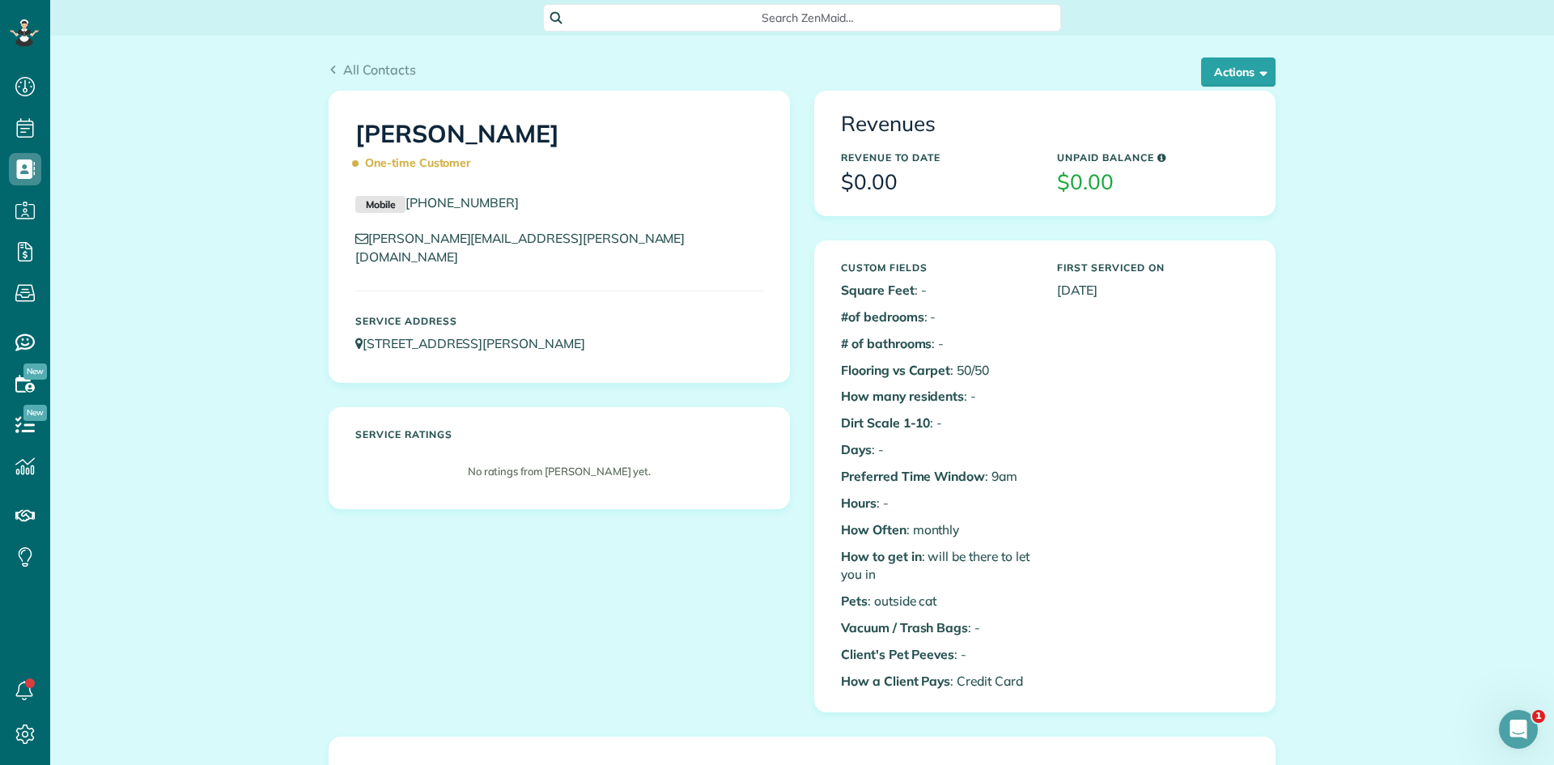
click at [1248, 81] on button "Actions" at bounding box center [1238, 71] width 74 height 29
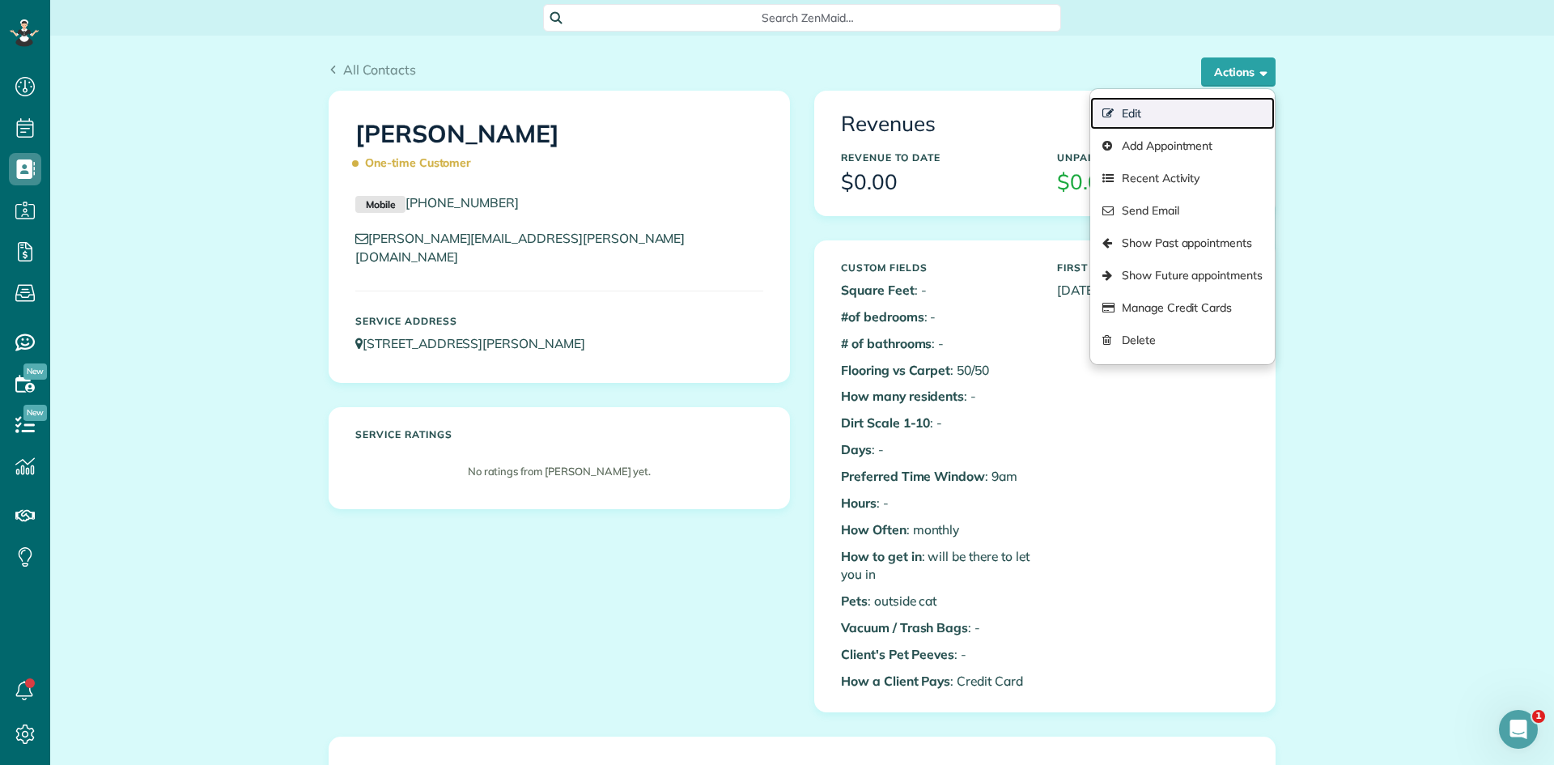
click at [1153, 118] on link "Edit" at bounding box center [1182, 113] width 185 height 32
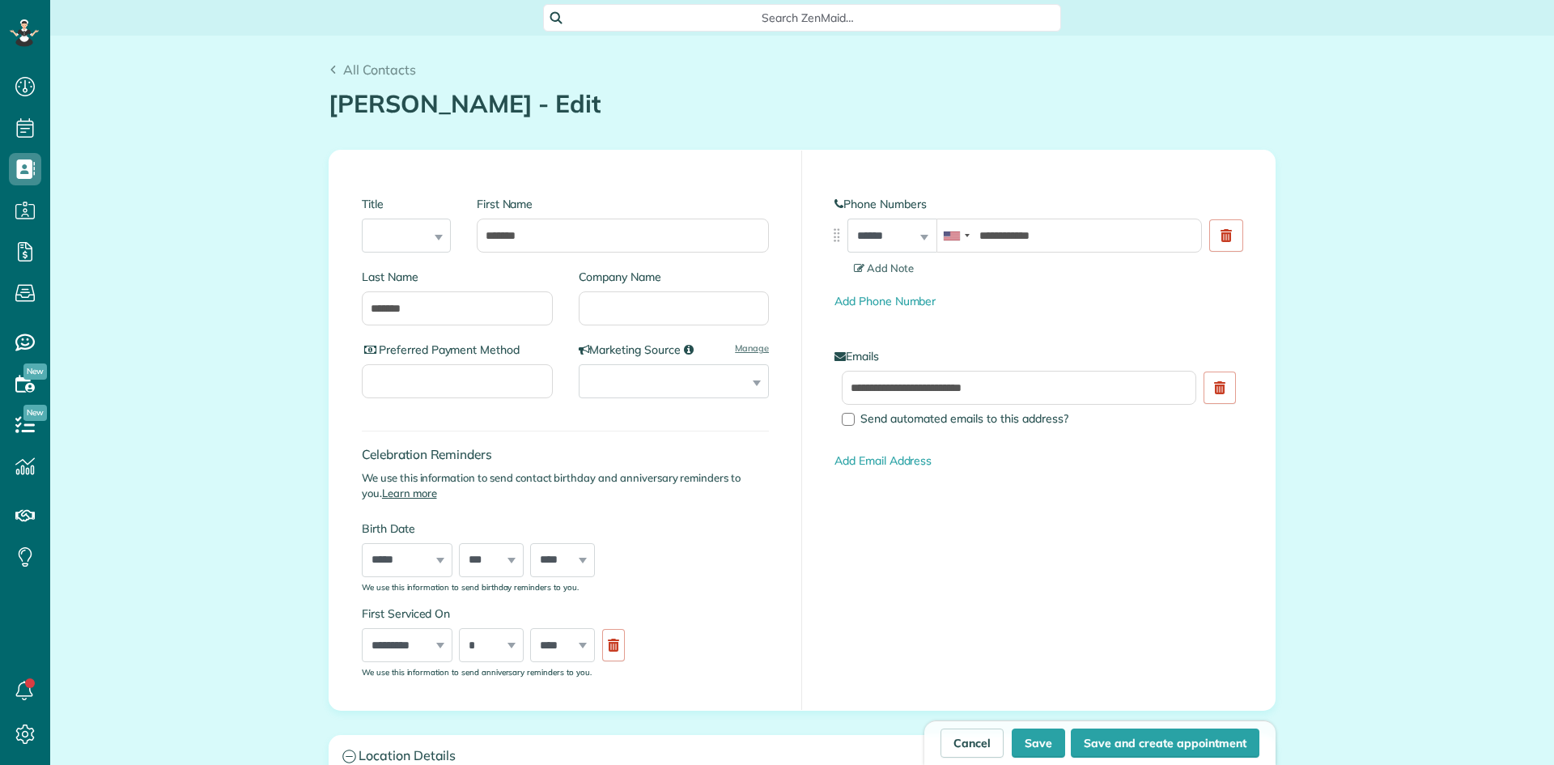
scroll to position [7, 7]
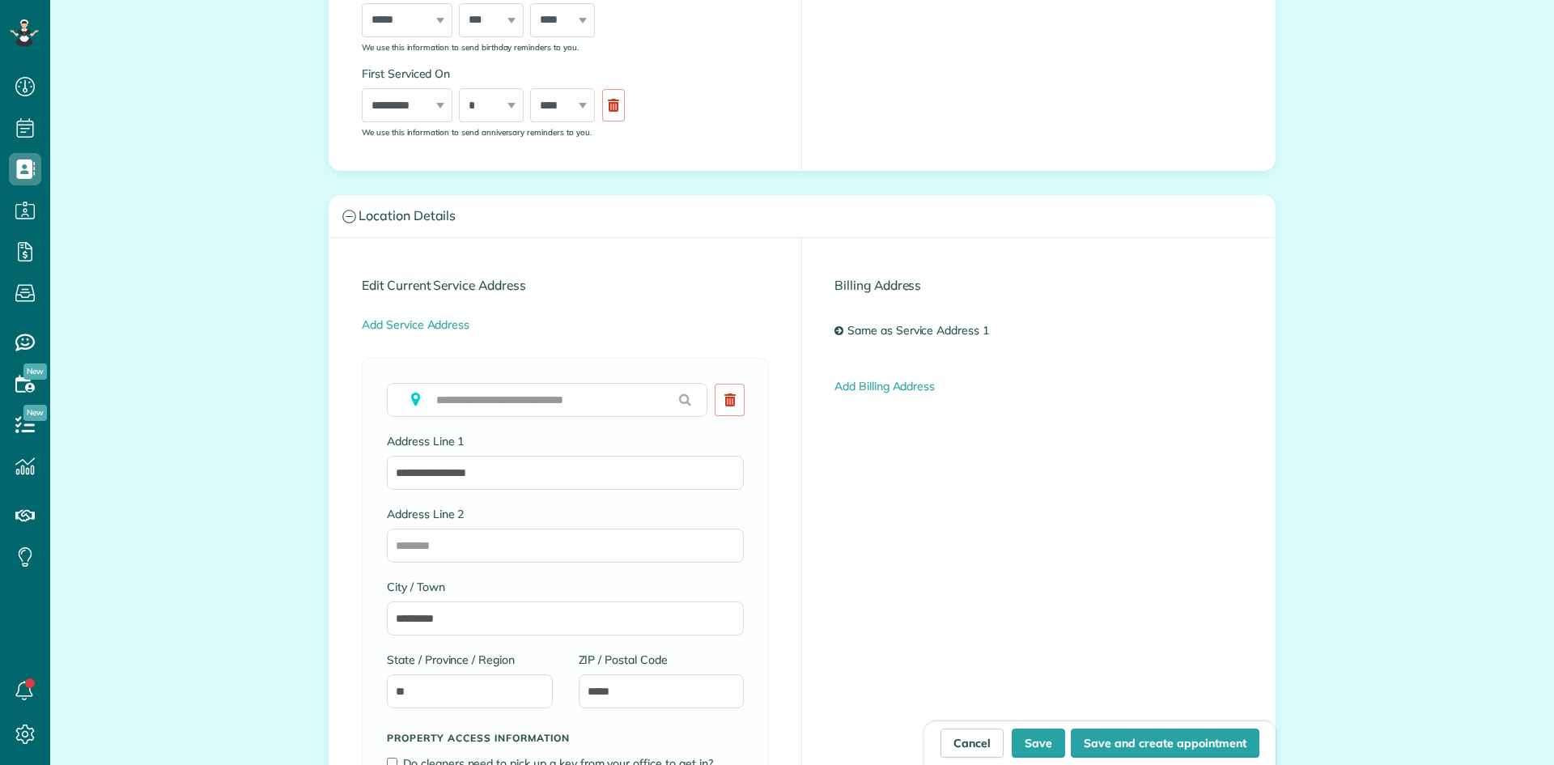
type input "**********"
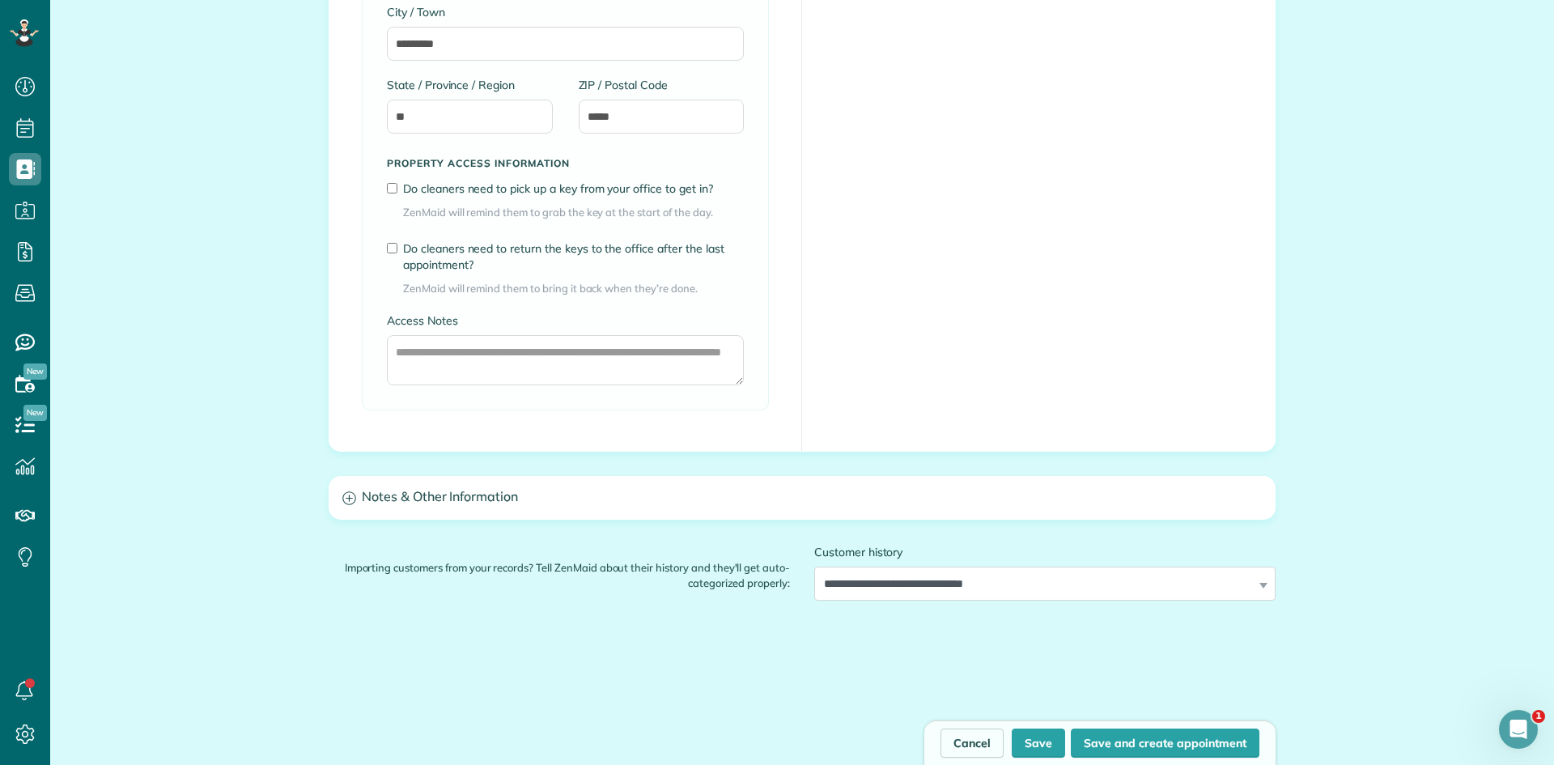
scroll to position [1258, 0]
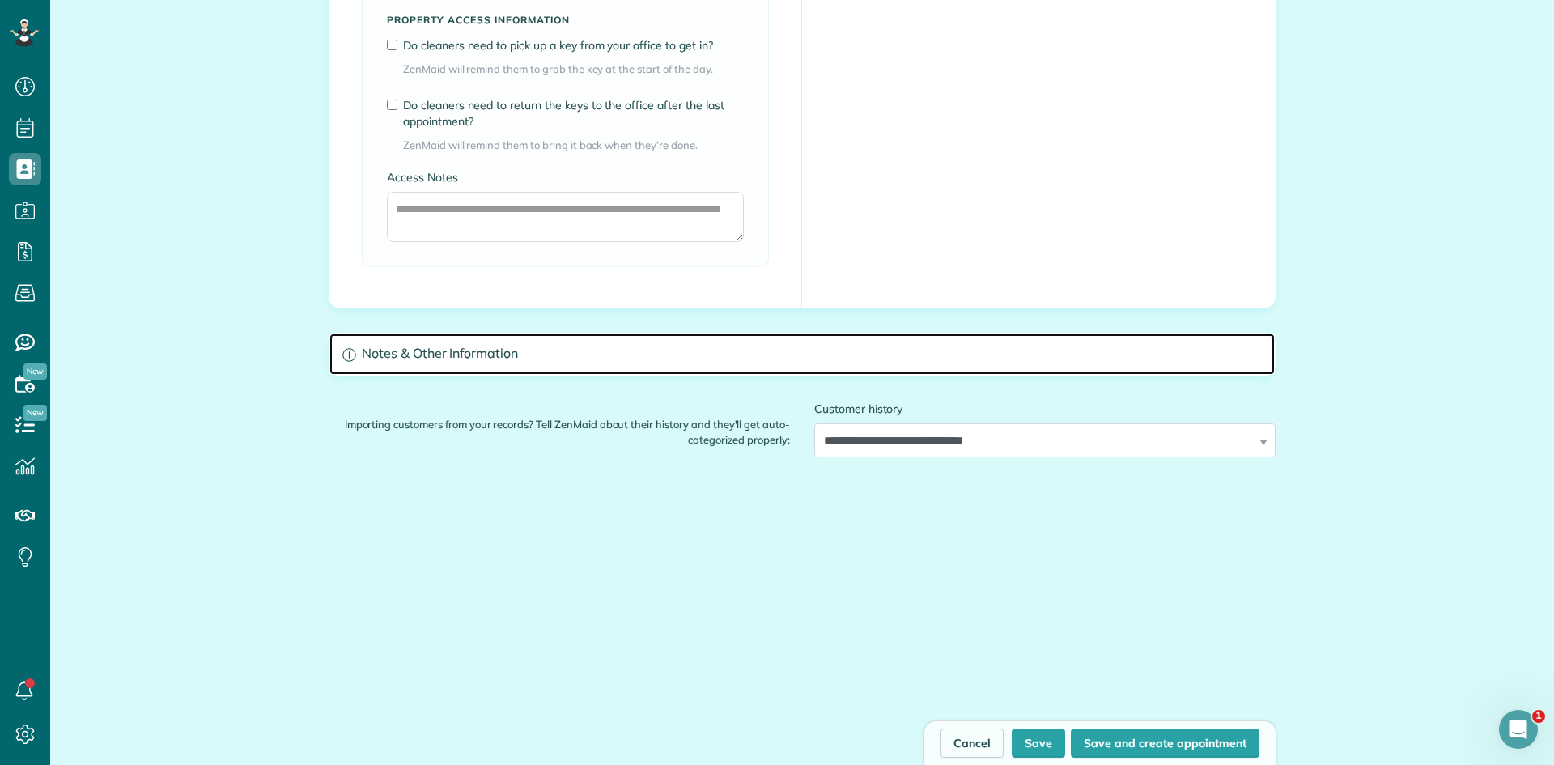
click at [767, 366] on h3 "Notes & Other Information" at bounding box center [801, 353] width 945 height 41
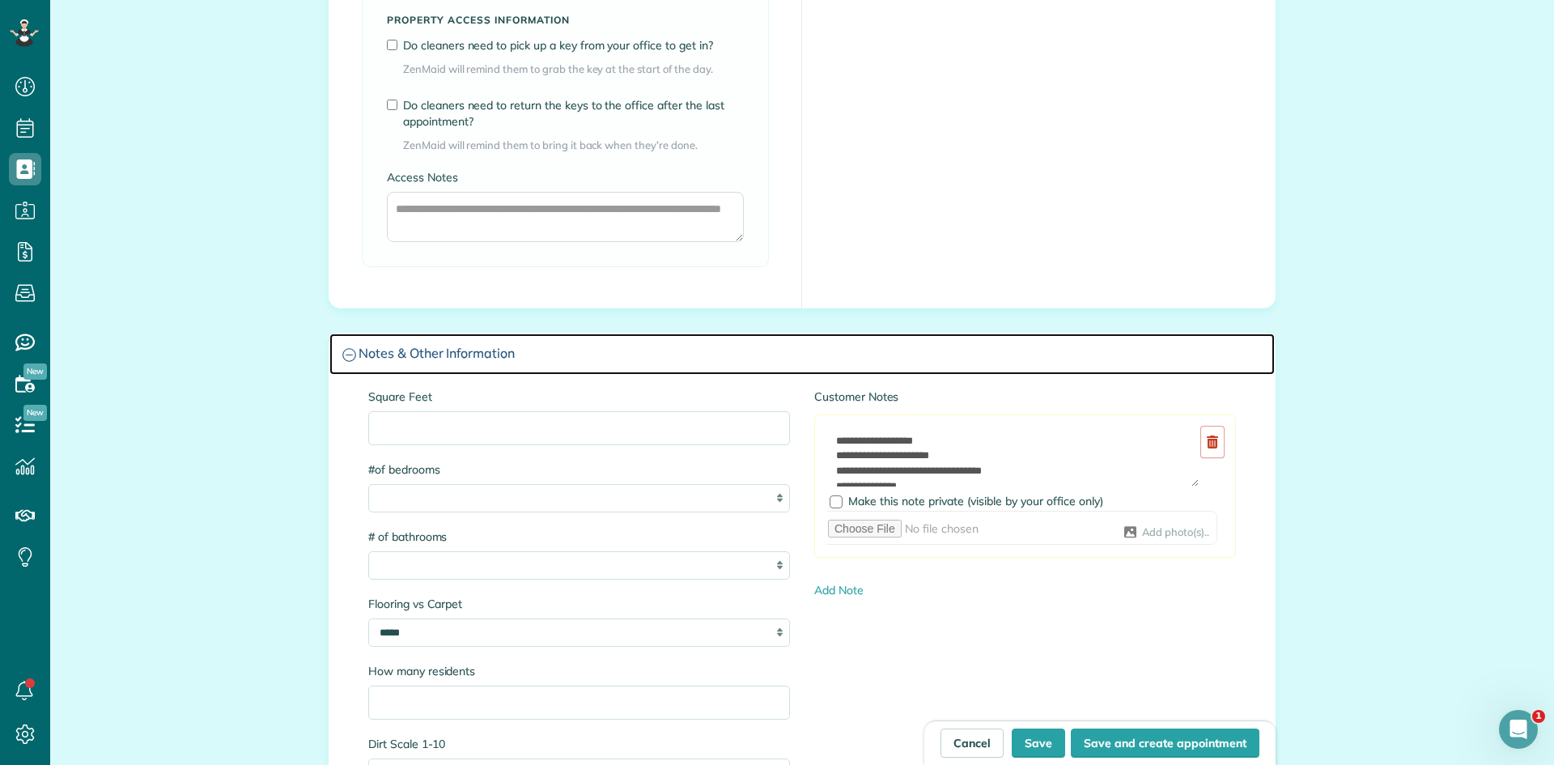
scroll to position [1527, 0]
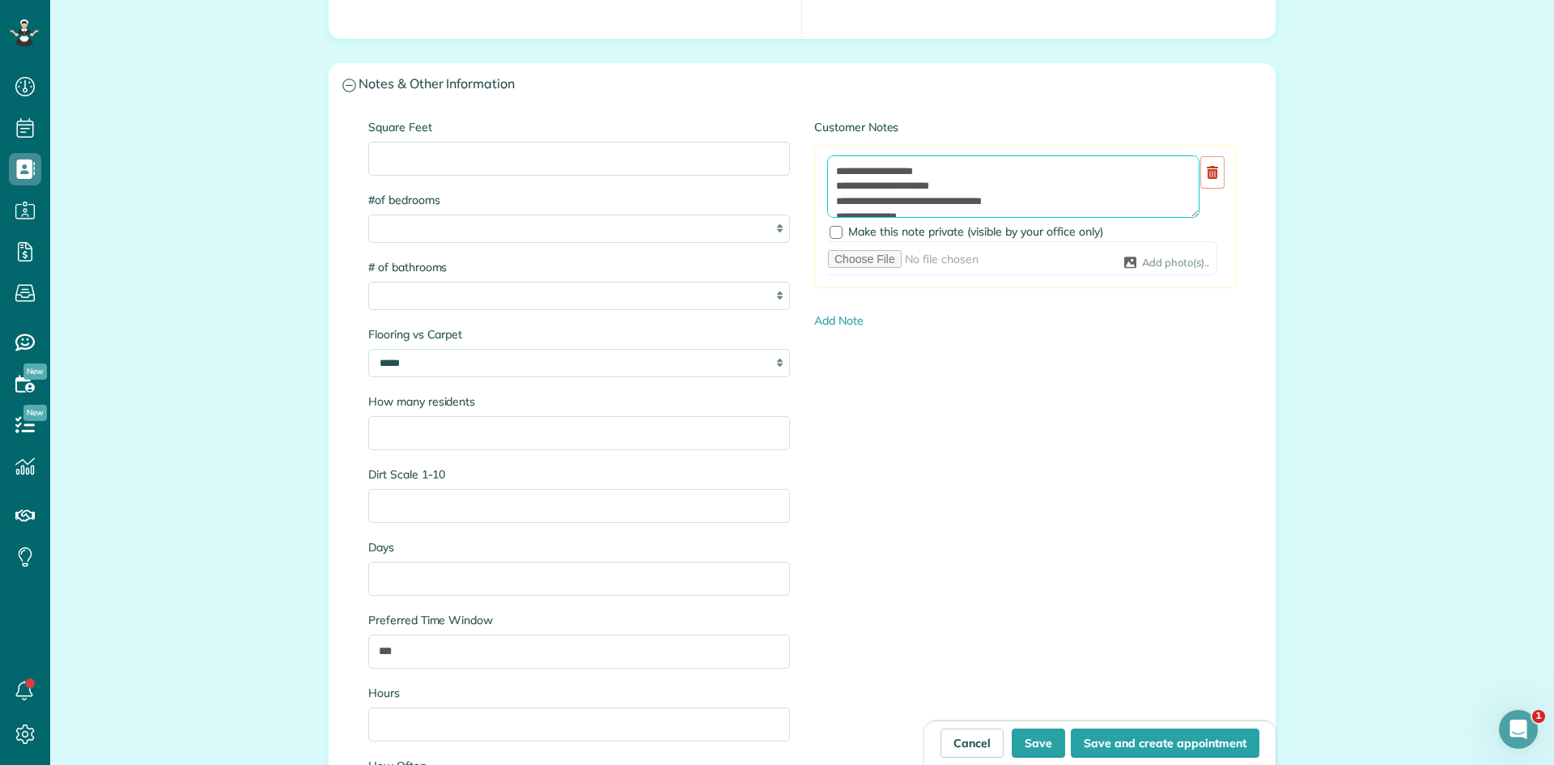
click at [830, 172] on textarea at bounding box center [1013, 186] width 372 height 63
type textarea "**********"
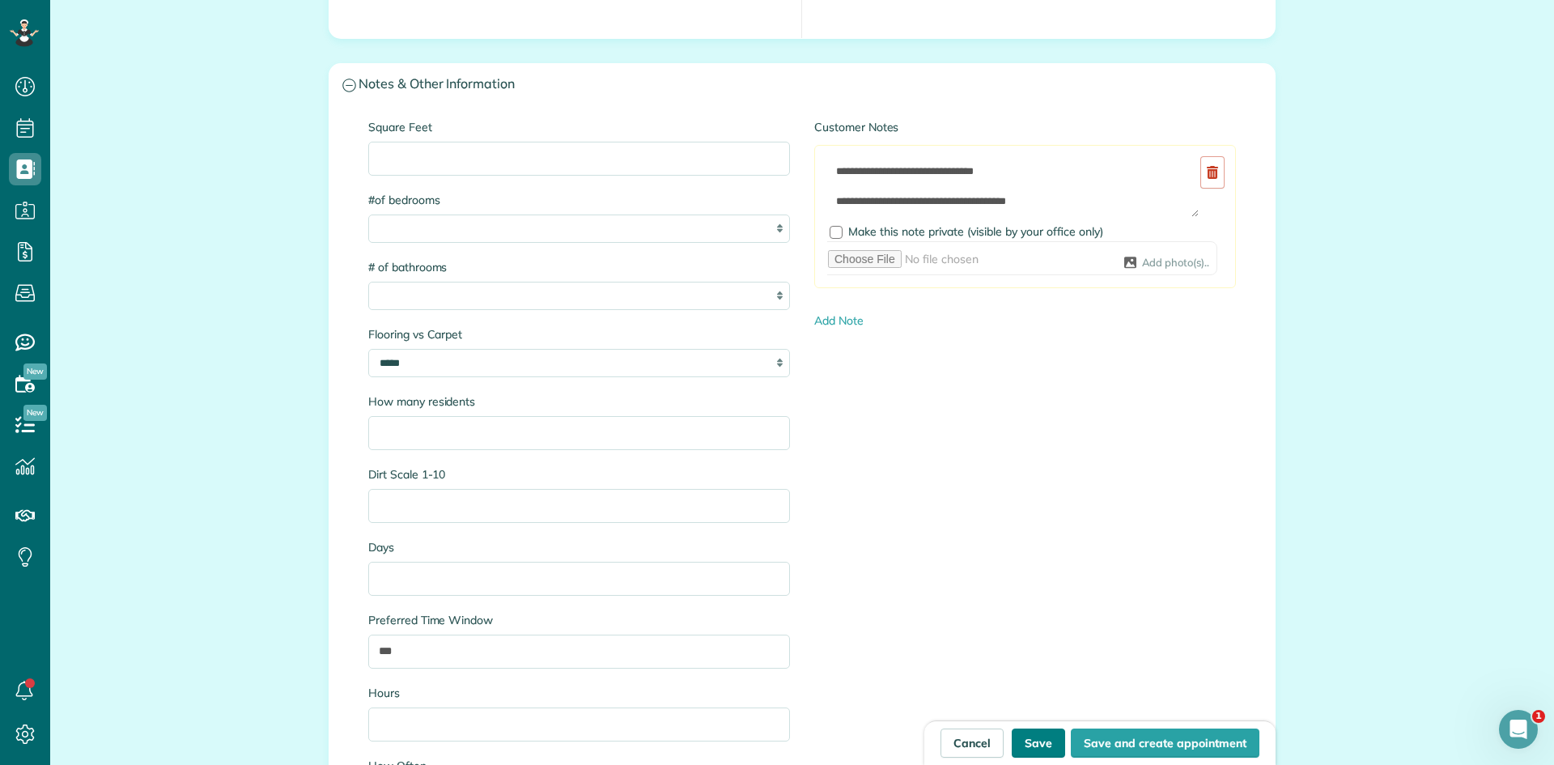
click at [1048, 736] on button "Save" at bounding box center [1038, 742] width 53 height 29
type input "**********"
